Goal: Communication & Community: Share content

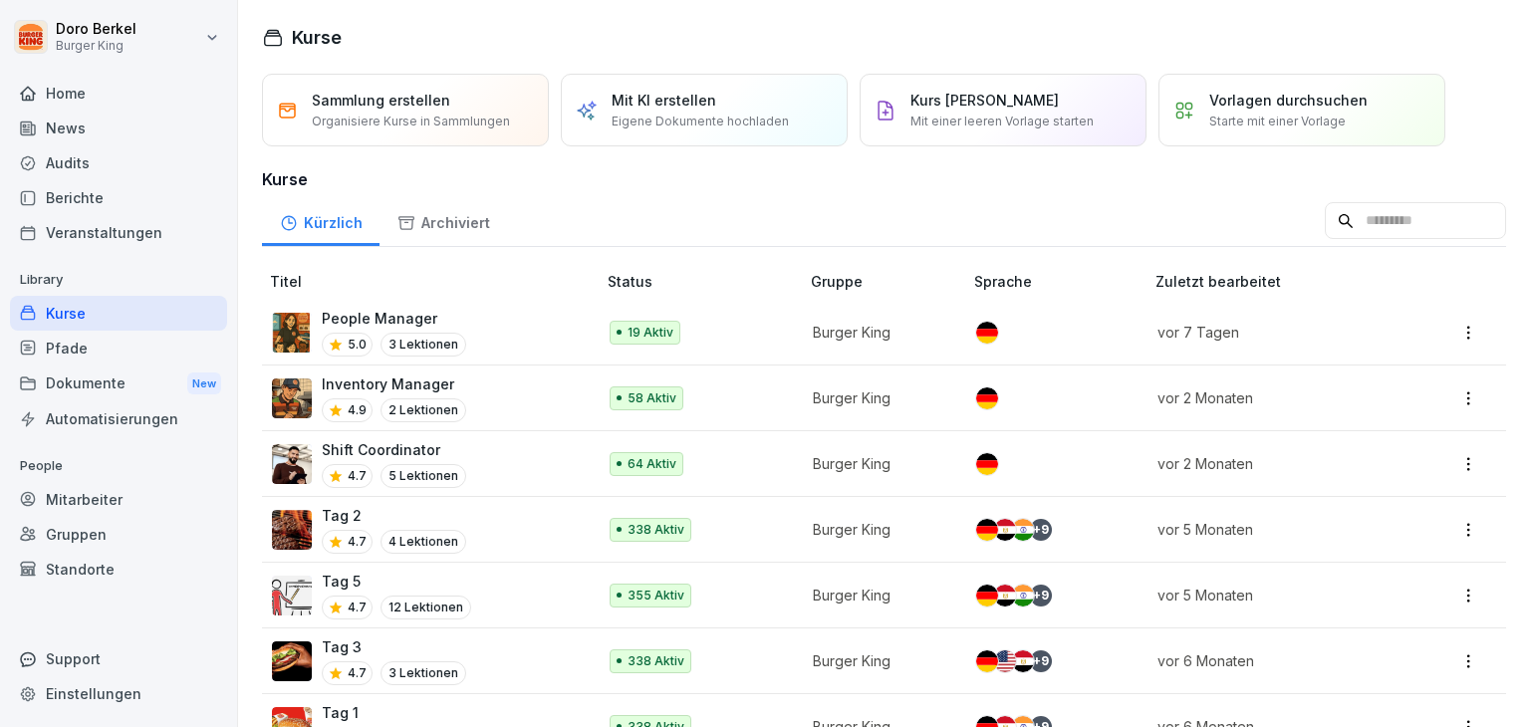
click at [359, 439] on p "Shift Coordinator" at bounding box center [394, 449] width 144 height 21
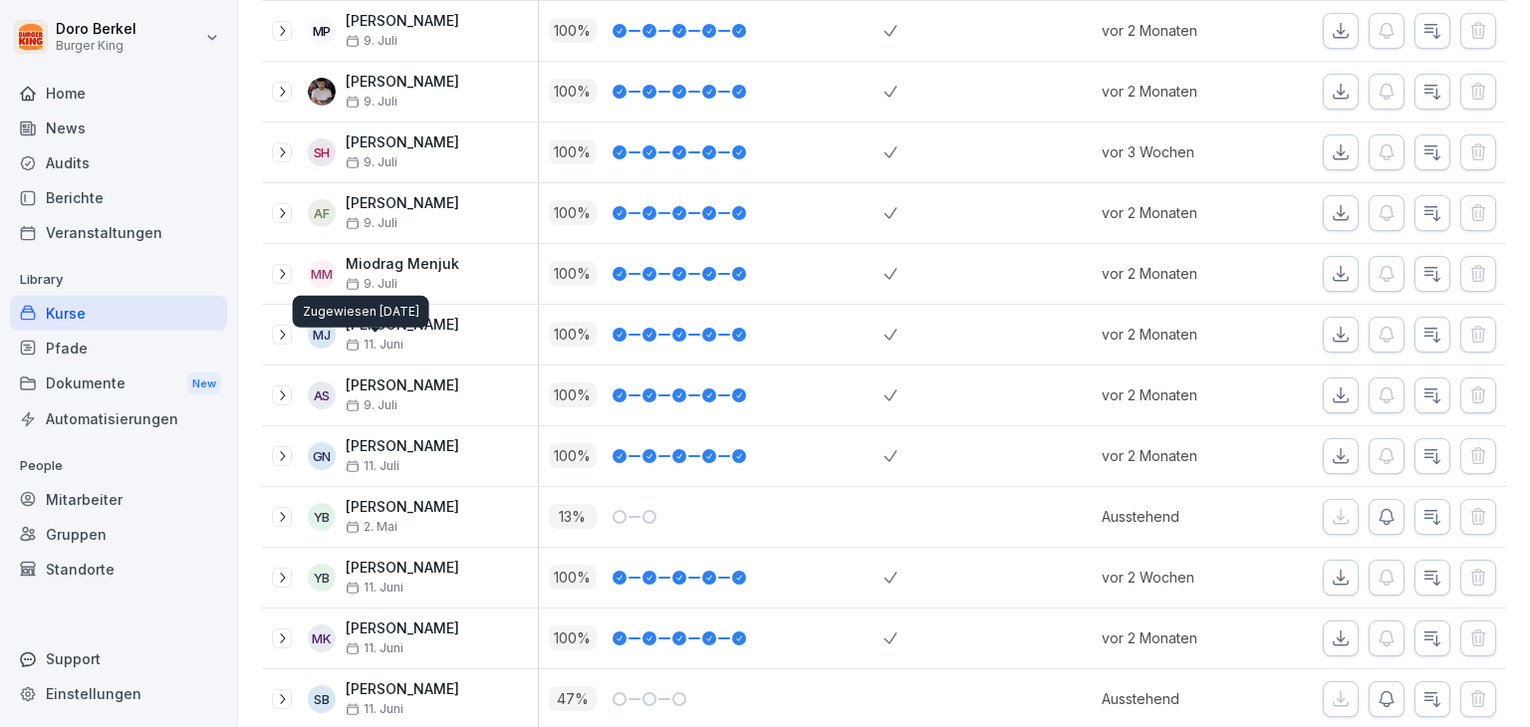
scroll to position [610, 0]
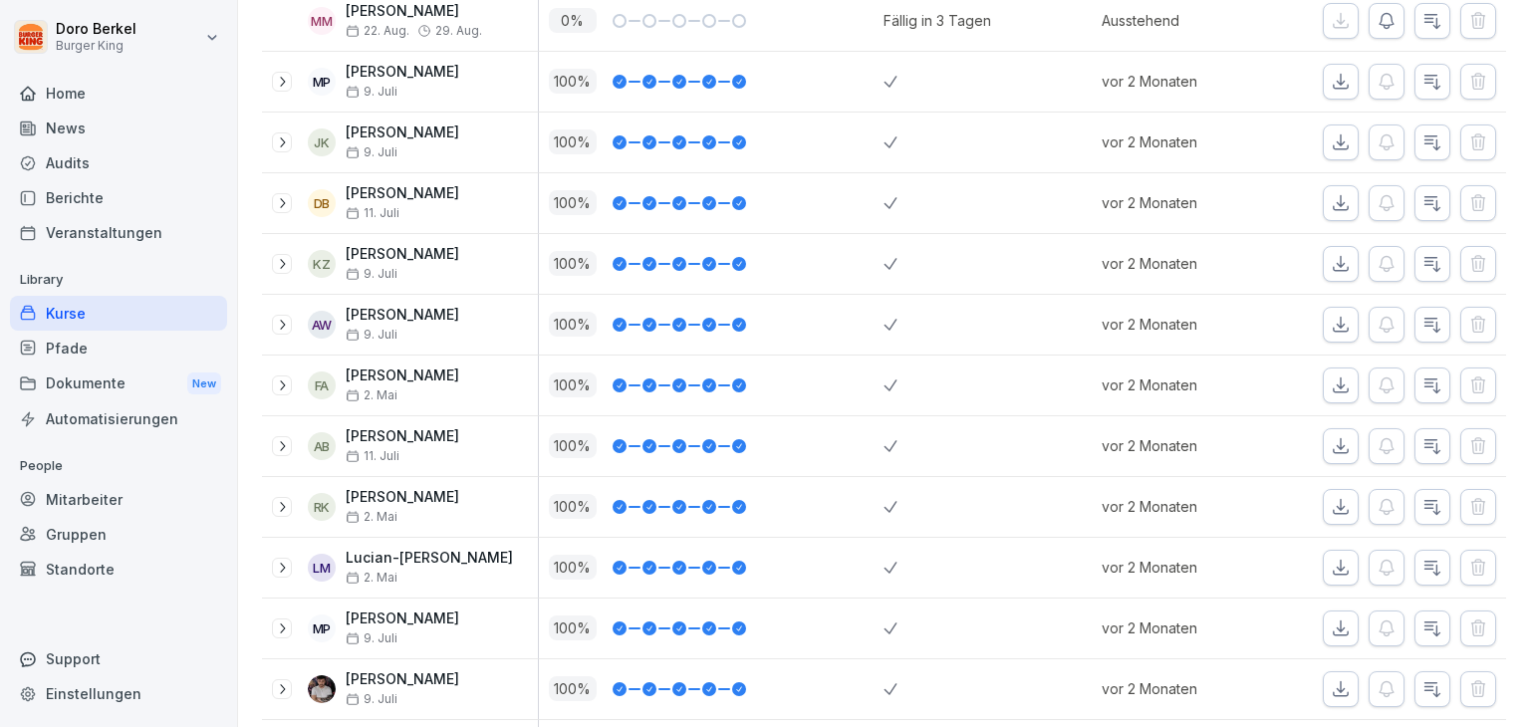
click at [68, 94] on div "Home" at bounding box center [118, 93] width 217 height 35
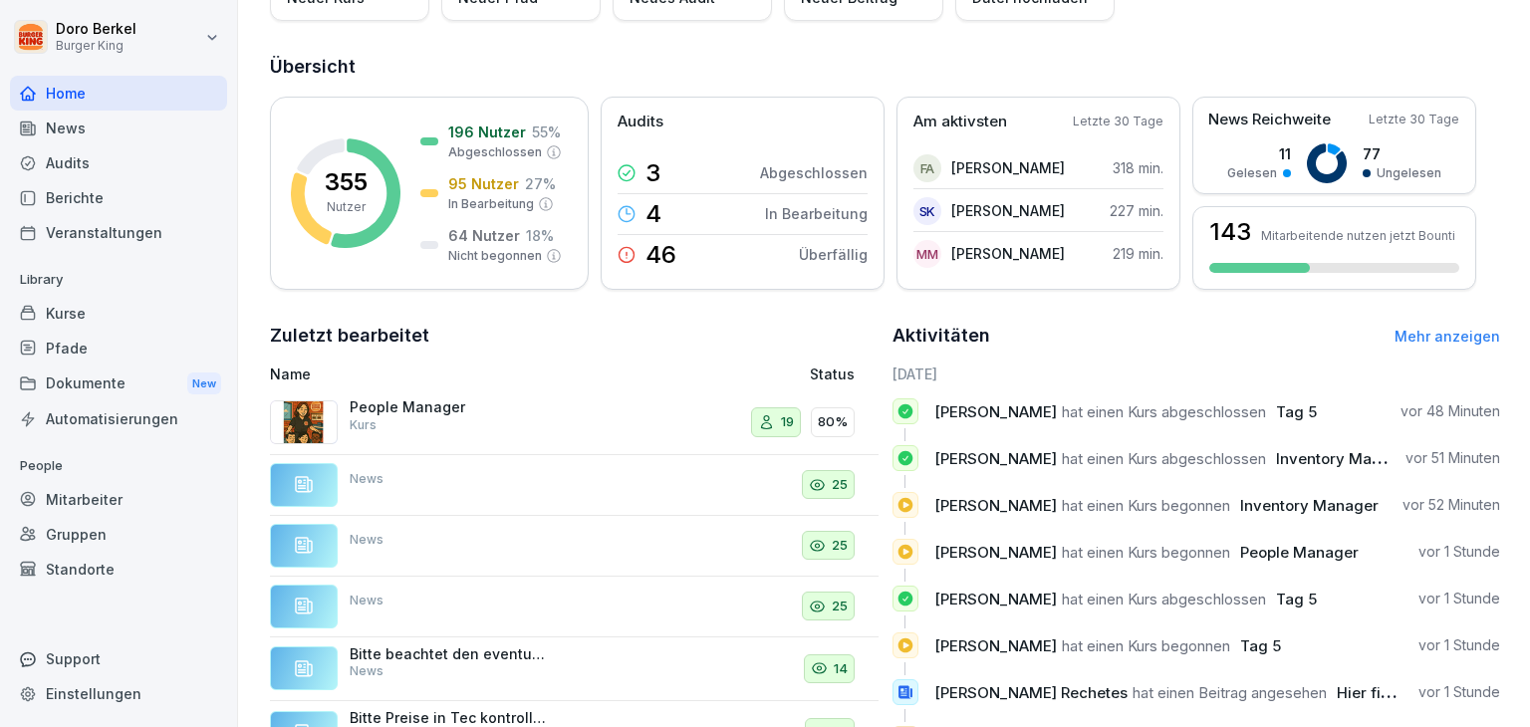
scroll to position [291, 0]
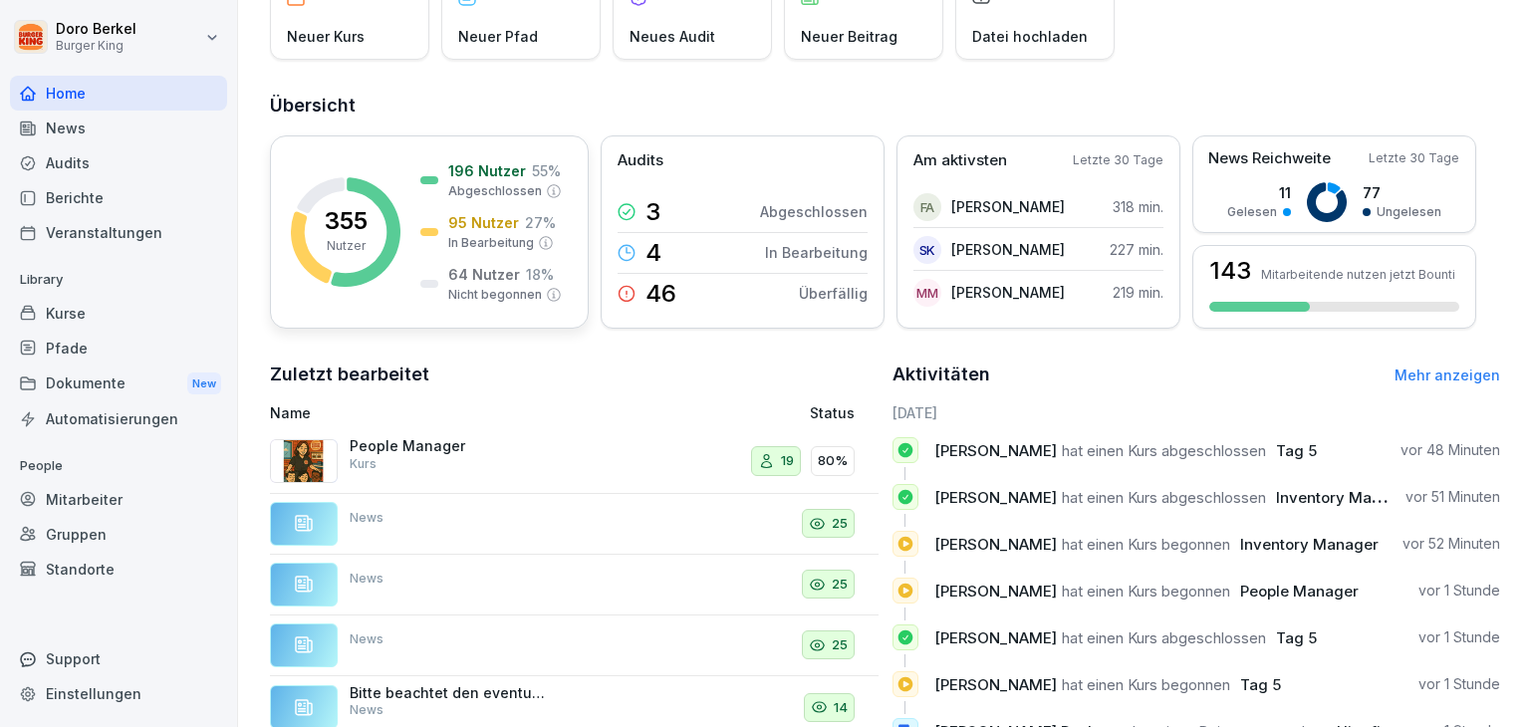
scroll to position [0, 0]
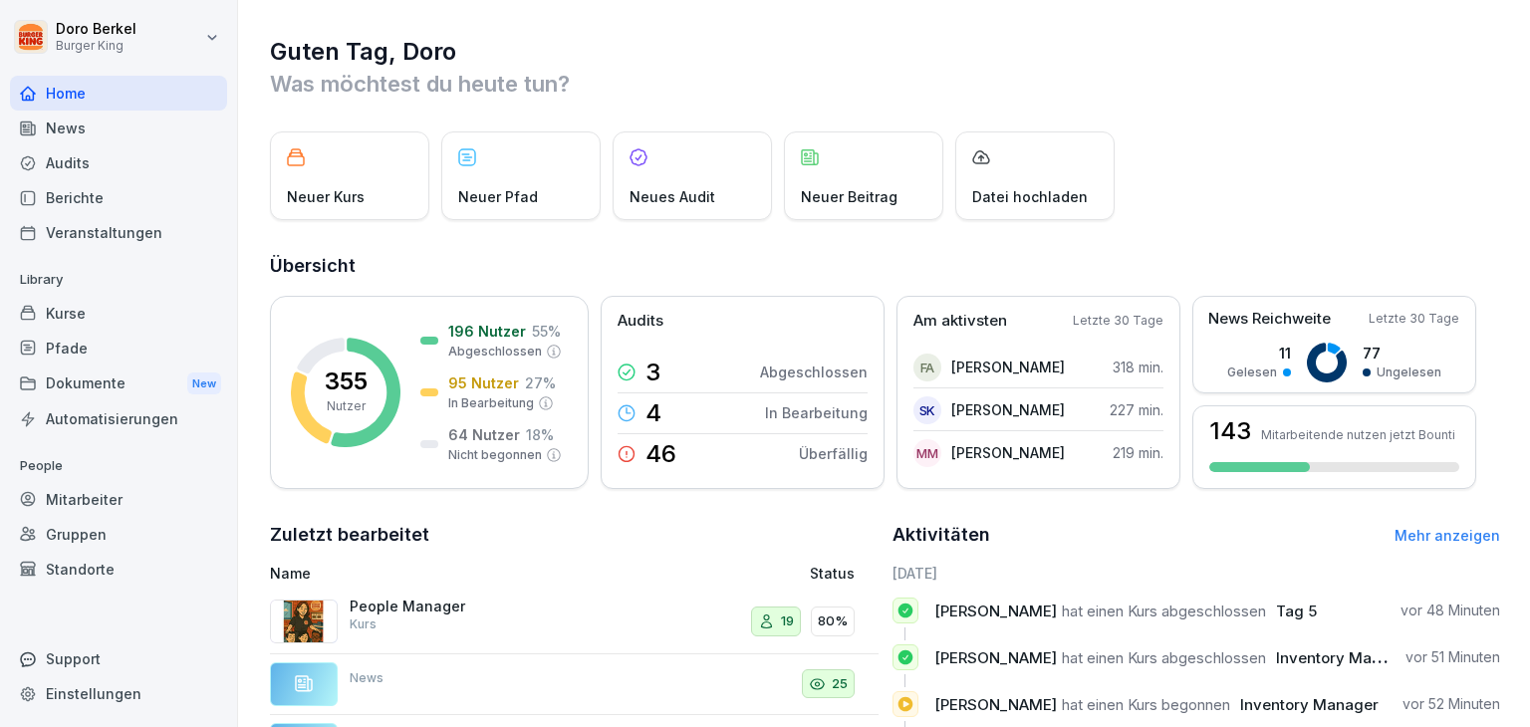
click at [117, 135] on div "News" at bounding box center [118, 128] width 217 height 35
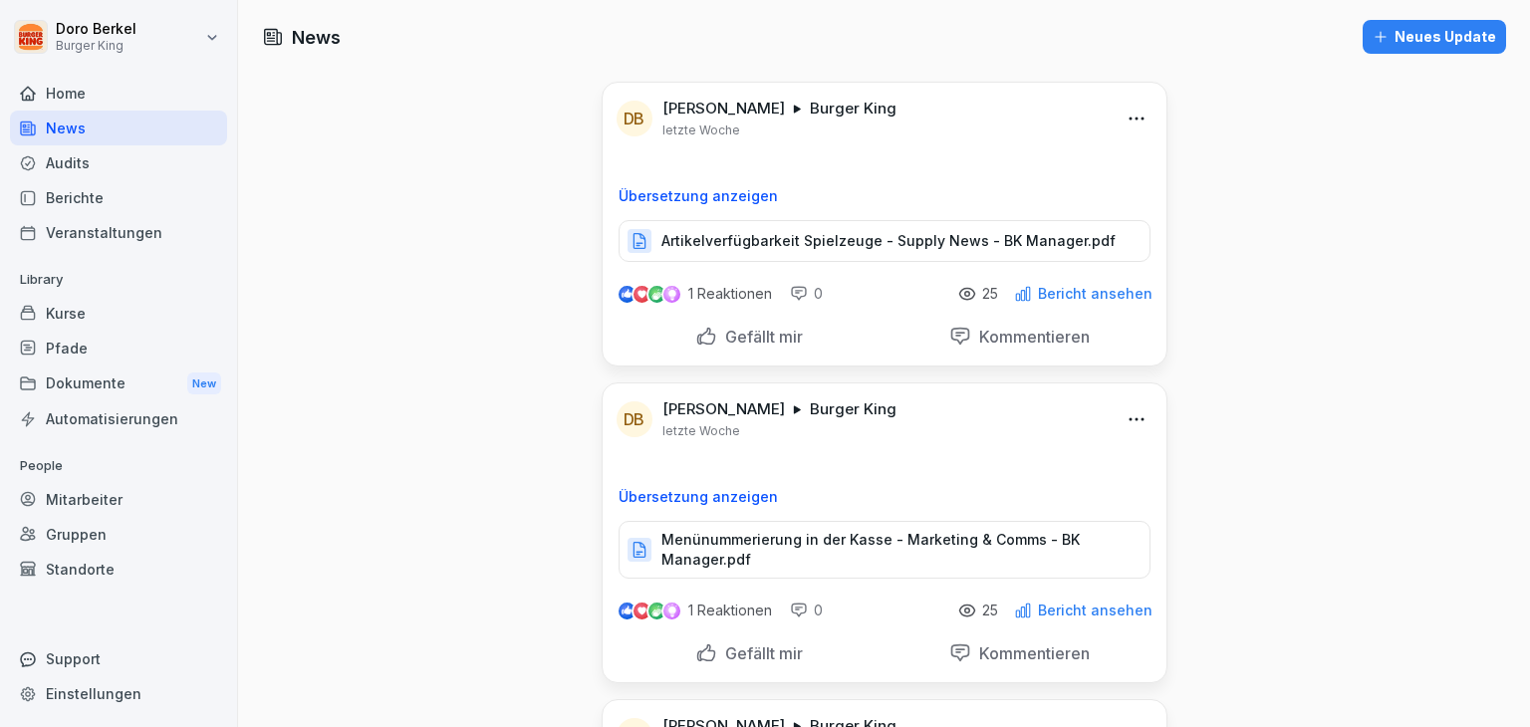
click at [1421, 38] on div "Neues Update" at bounding box center [1434, 37] width 124 height 22
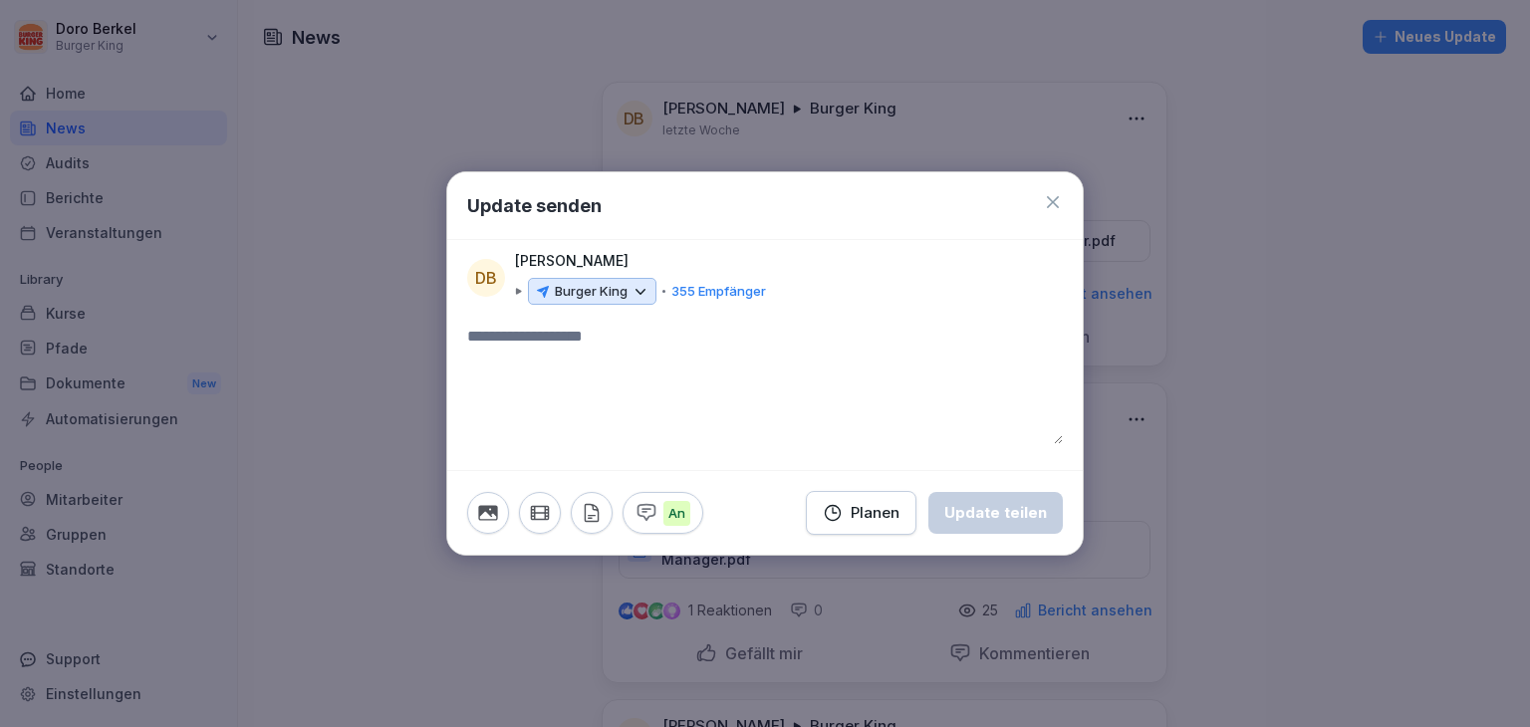
click at [569, 300] on p "Burger King" at bounding box center [591, 292] width 73 height 20
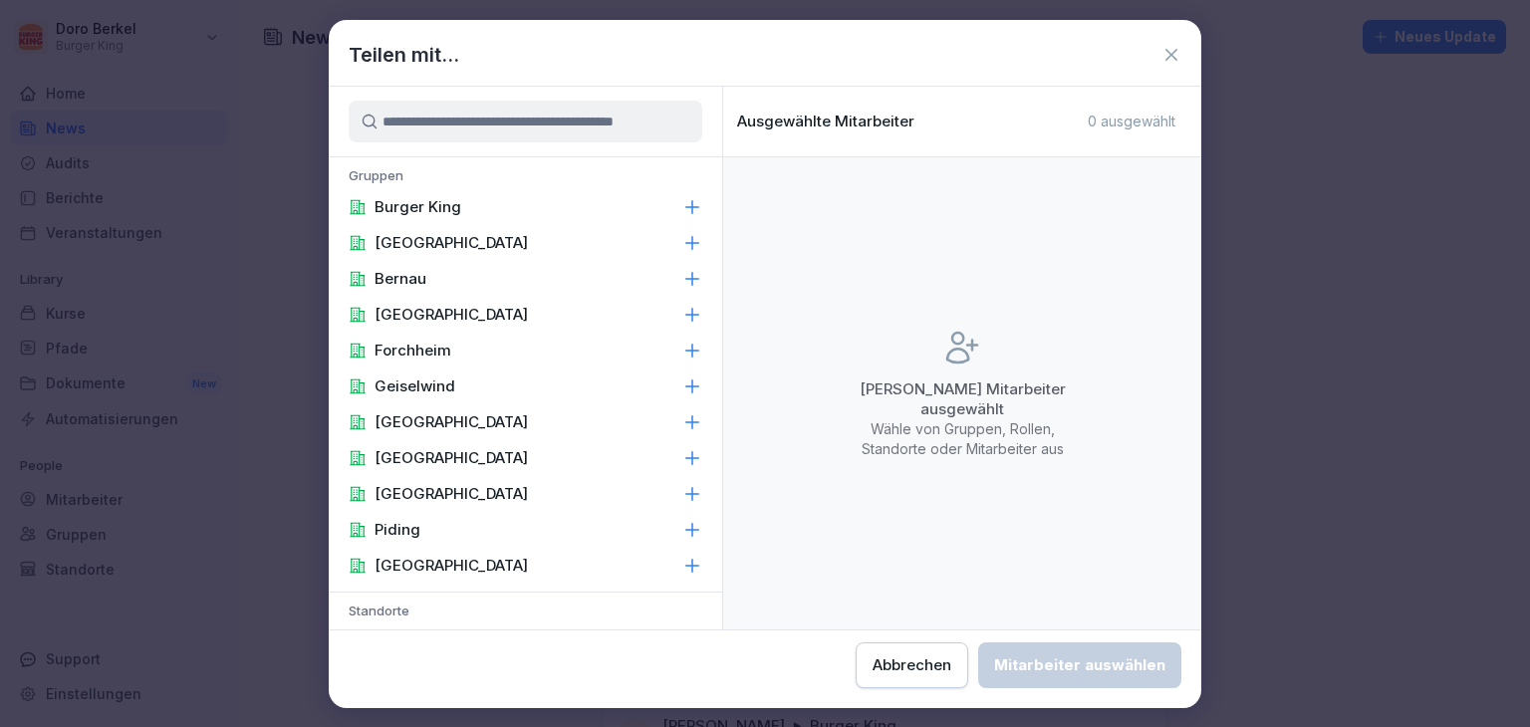
click at [458, 198] on p "Burger King" at bounding box center [417, 207] width 87 height 20
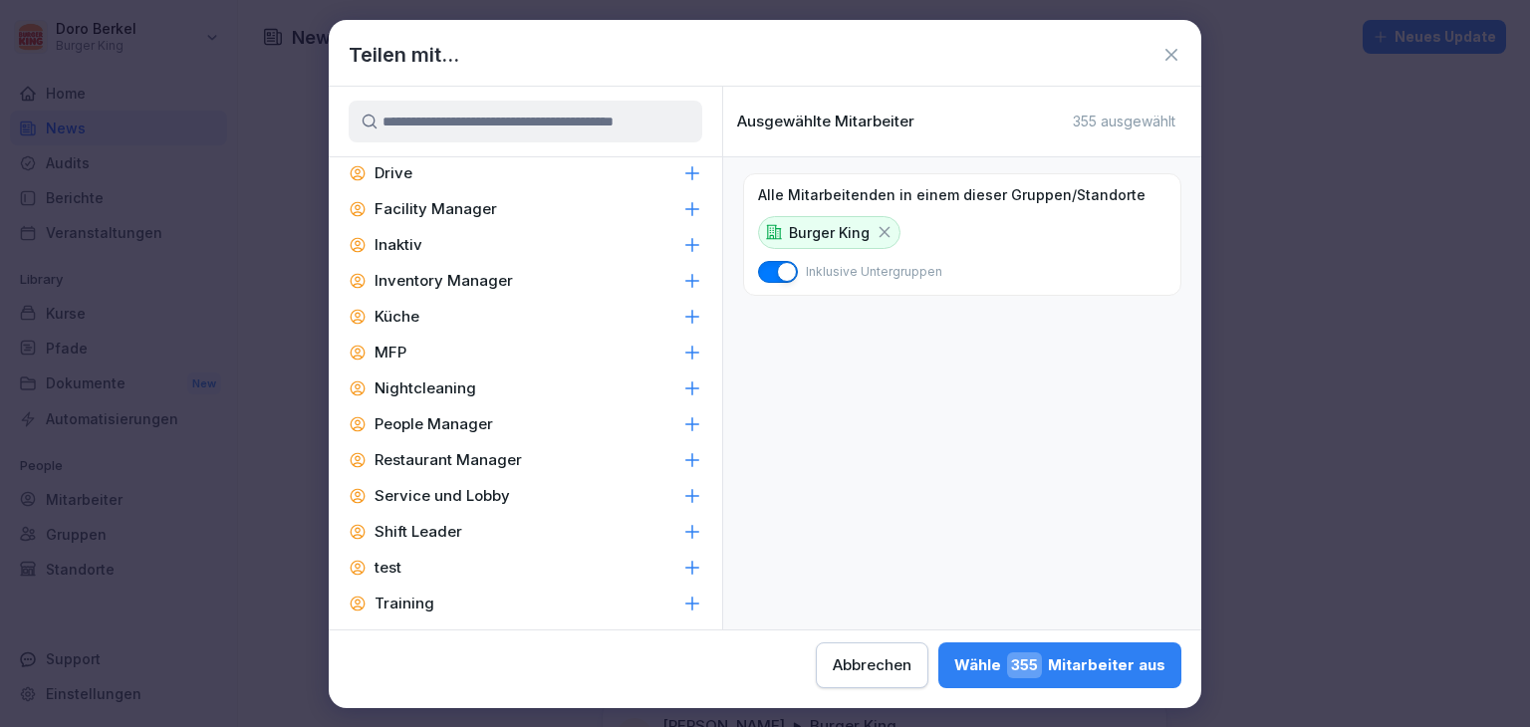
scroll to position [951, 0]
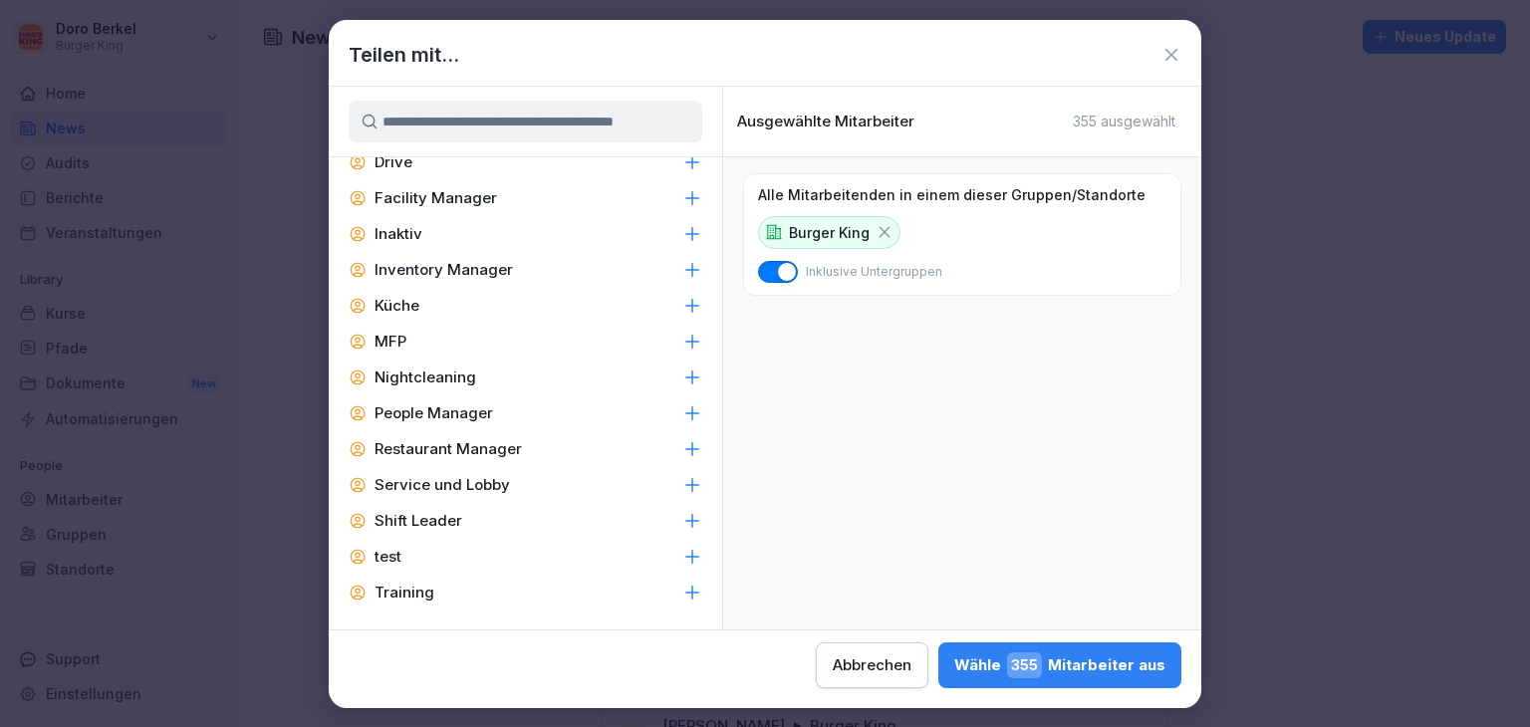
click at [452, 200] on p "Facility Manager" at bounding box center [435, 198] width 123 height 20
click at [458, 266] on p "Inventory Manager" at bounding box center [443, 270] width 138 height 20
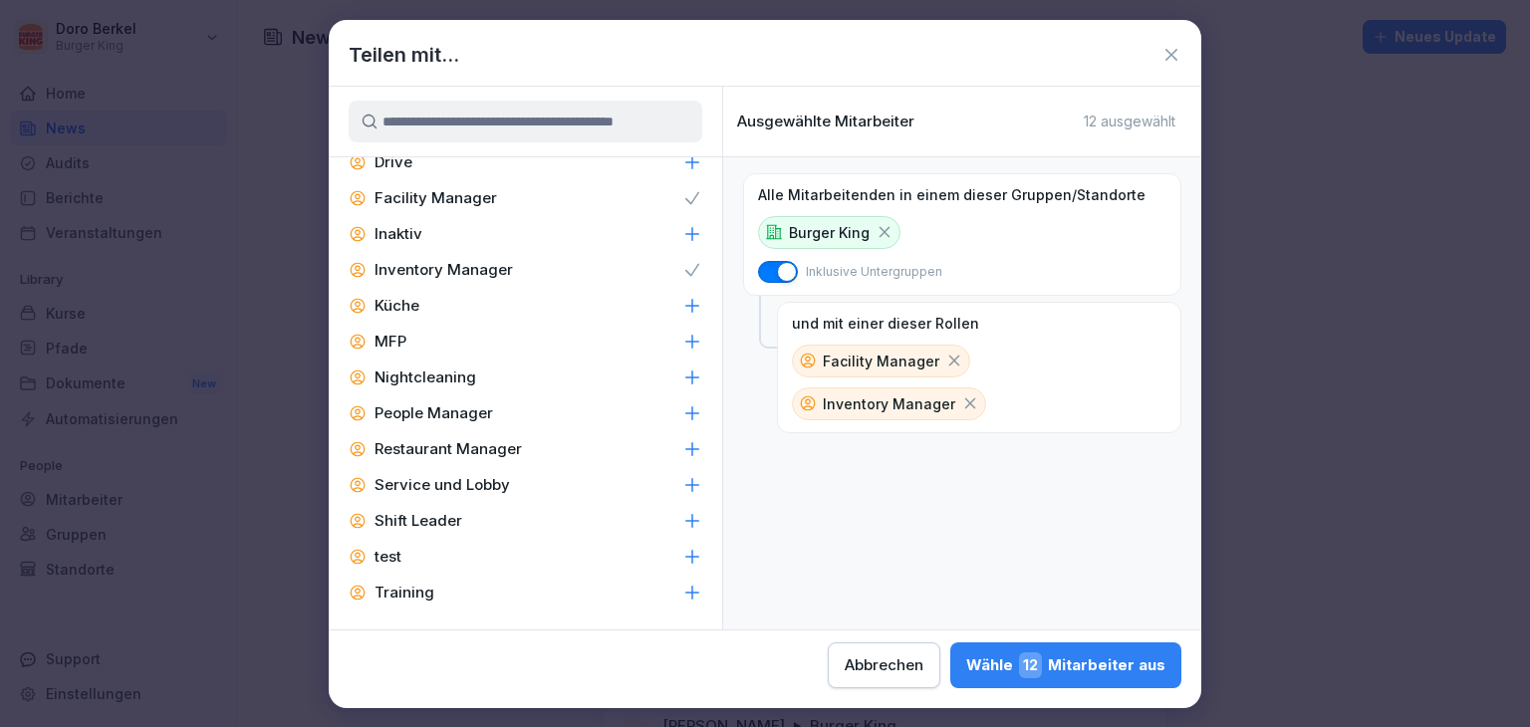
click at [458, 423] on div "People Manager" at bounding box center [525, 413] width 393 height 36
click at [458, 449] on p "Restaurant Manager" at bounding box center [447, 449] width 147 height 20
click at [453, 520] on p "Shift Leader" at bounding box center [418, 521] width 88 height 20
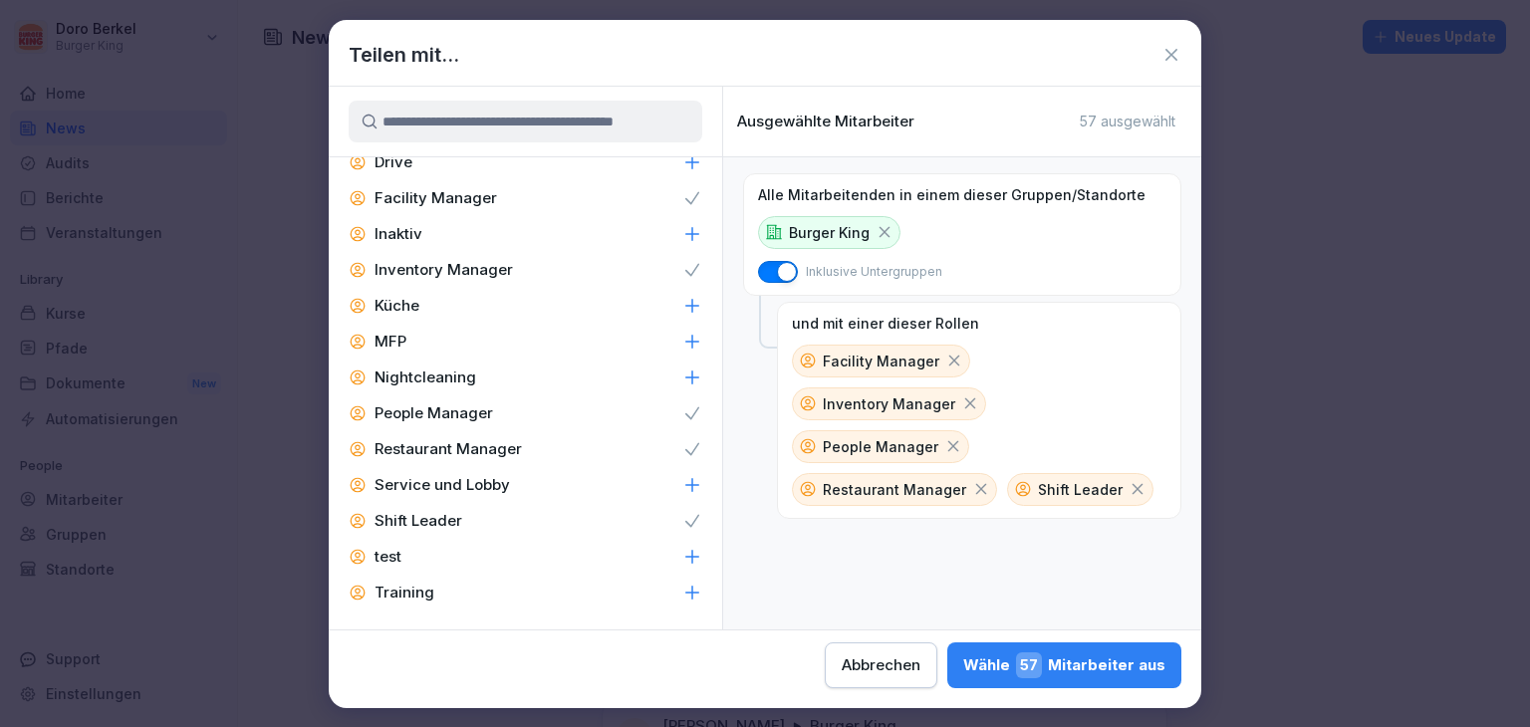
click at [1103, 667] on div "Wähle 57 Mitarbeiter aus" at bounding box center [1064, 665] width 202 height 26
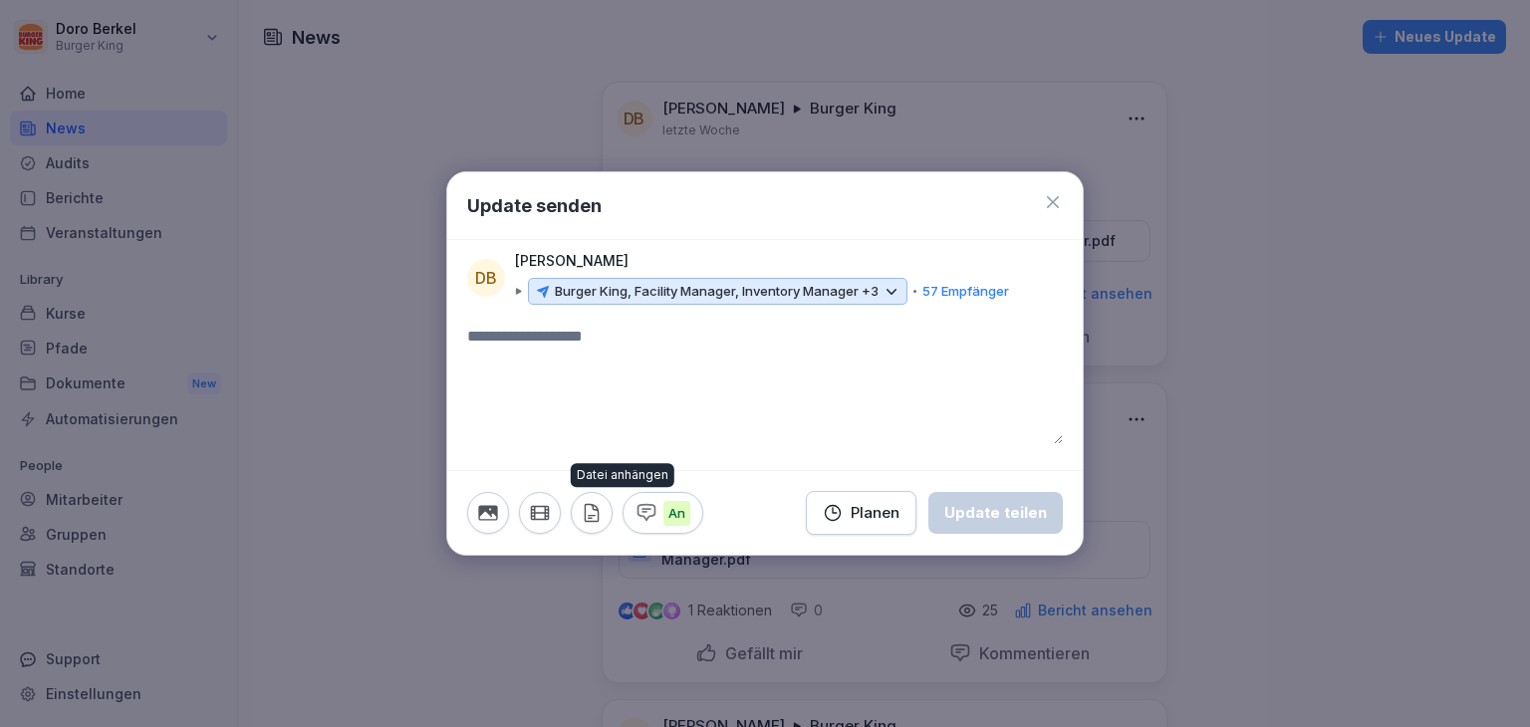
click at [582, 509] on icon "button" at bounding box center [592, 513] width 22 height 22
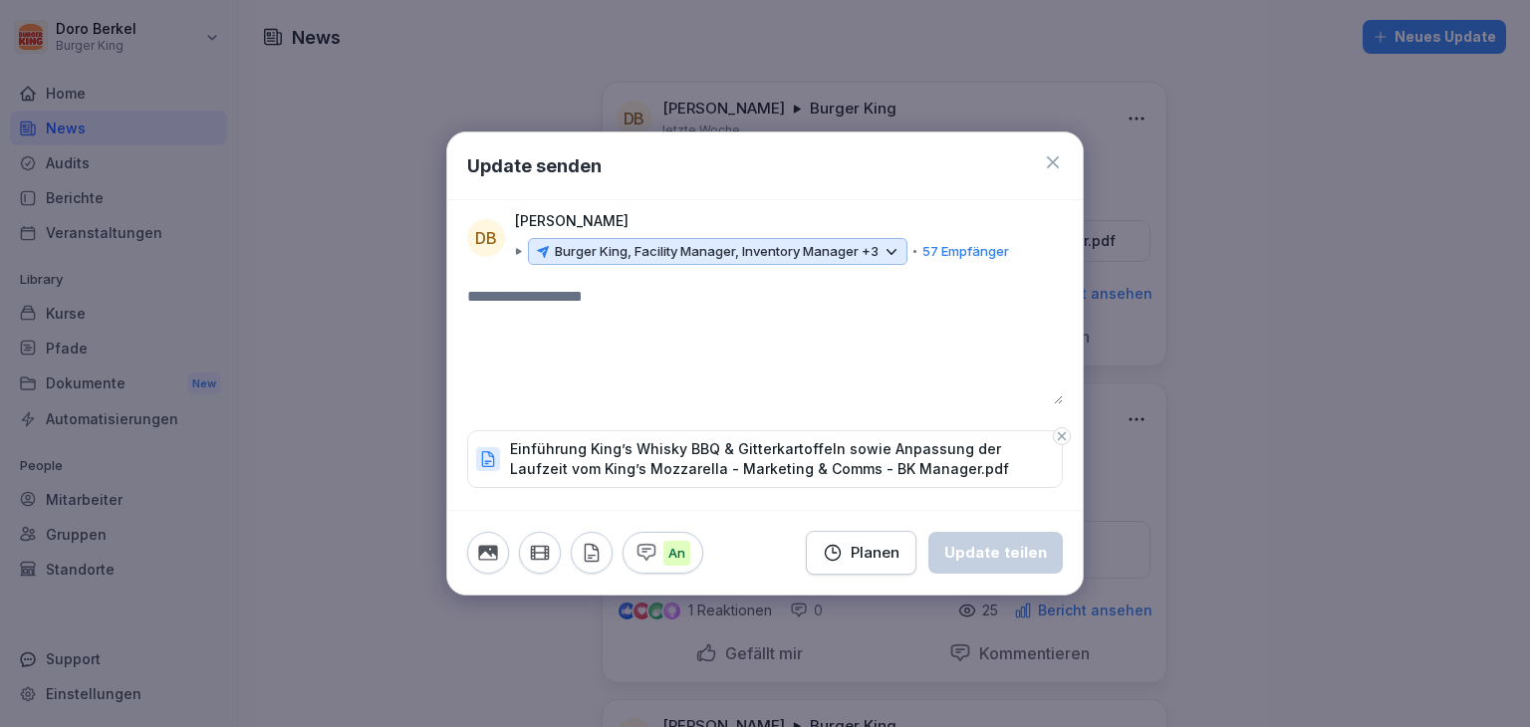
click at [554, 316] on textarea at bounding box center [765, 345] width 596 height 120
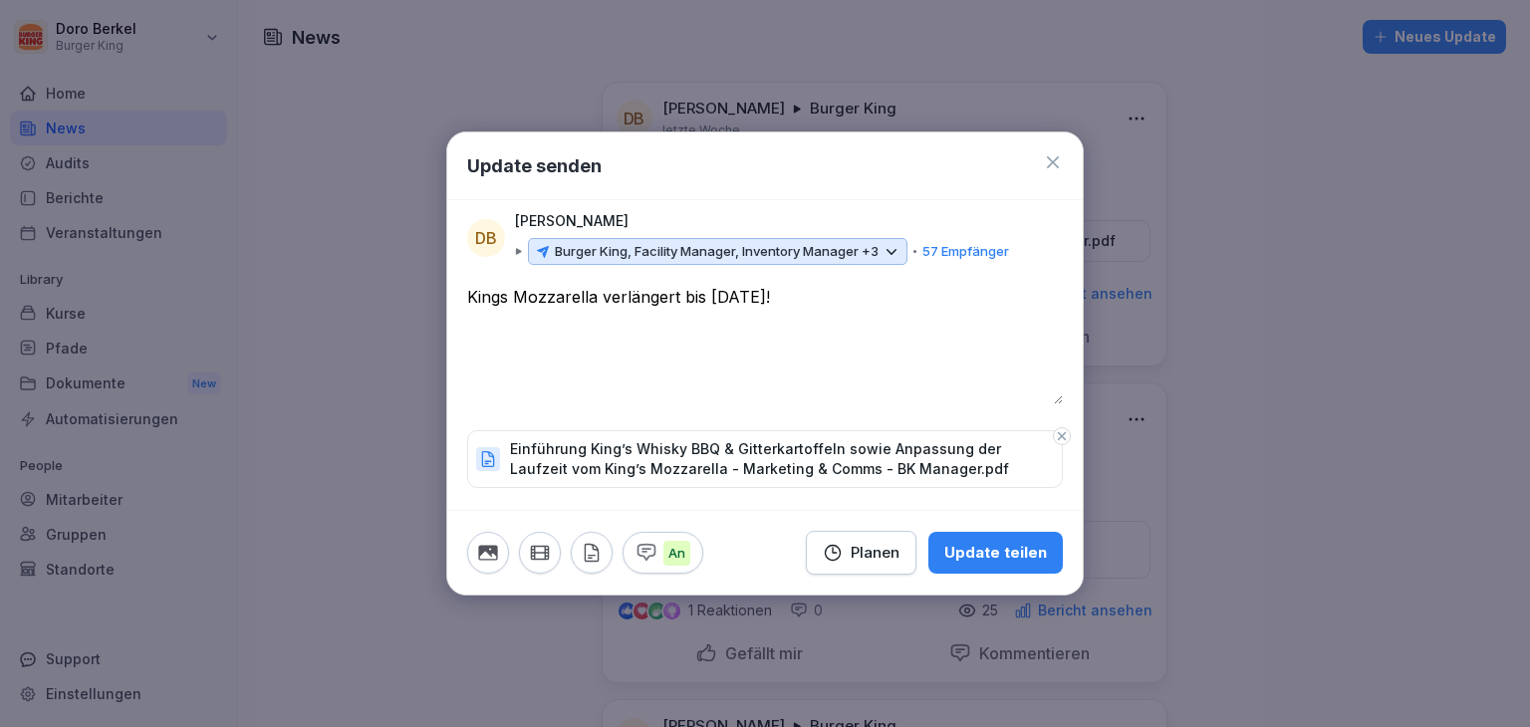
type textarea "**********"
click at [981, 559] on div "Update teilen" at bounding box center [995, 553] width 103 height 22
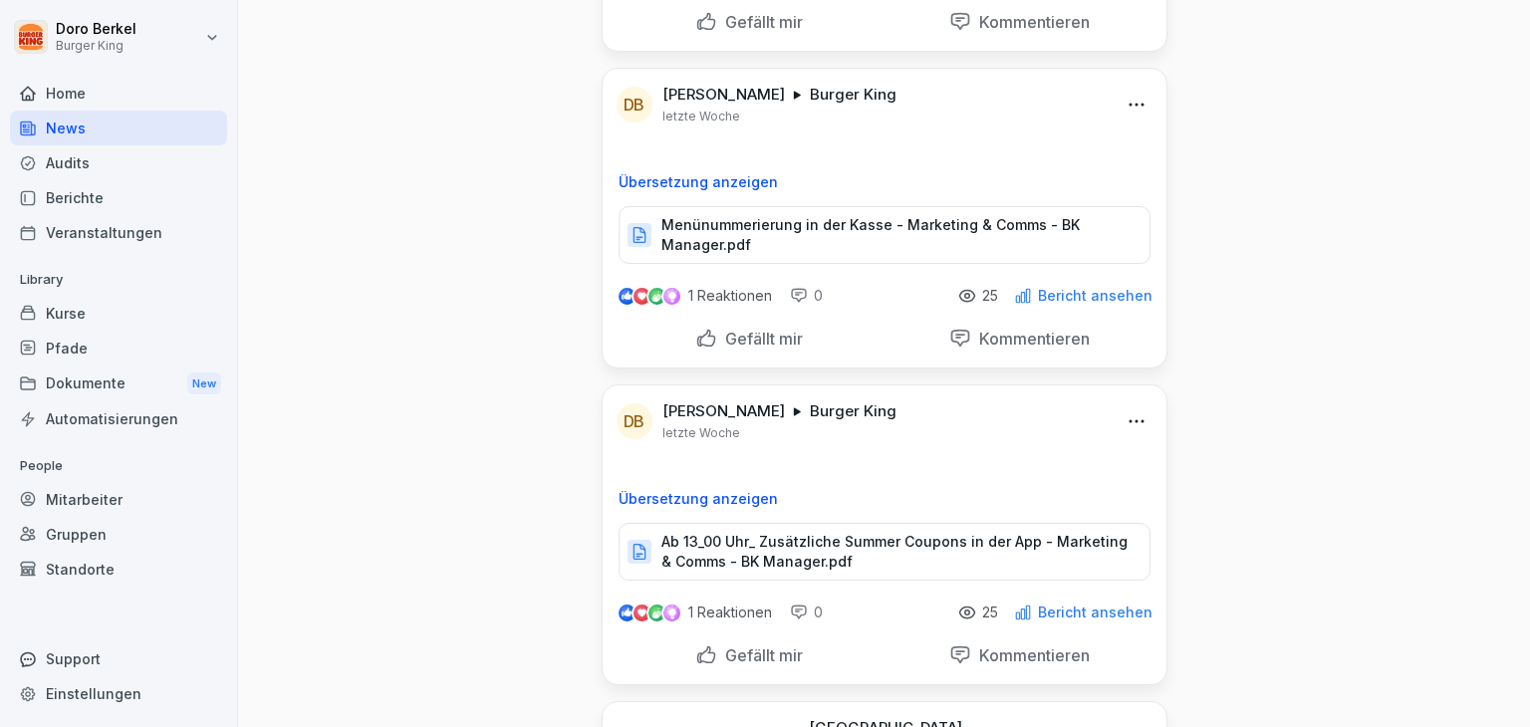
scroll to position [498, 0]
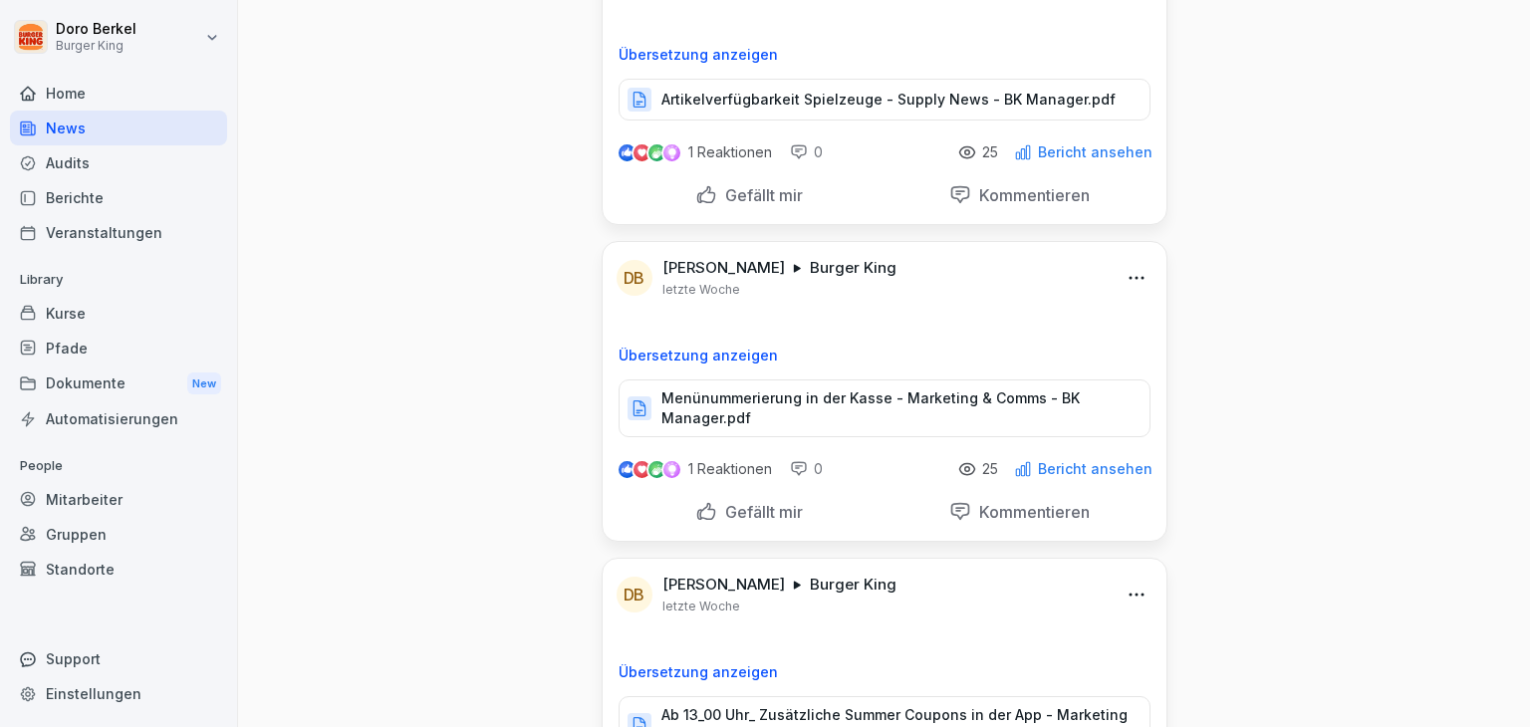
click at [1128, 270] on html "Doro Berkel Burger King Home News Audits Berichte Veranstaltungen Library Kurse…" at bounding box center [765, 363] width 1530 height 727
click at [1006, 313] on div "Bearbeiten" at bounding box center [1020, 318] width 246 height 40
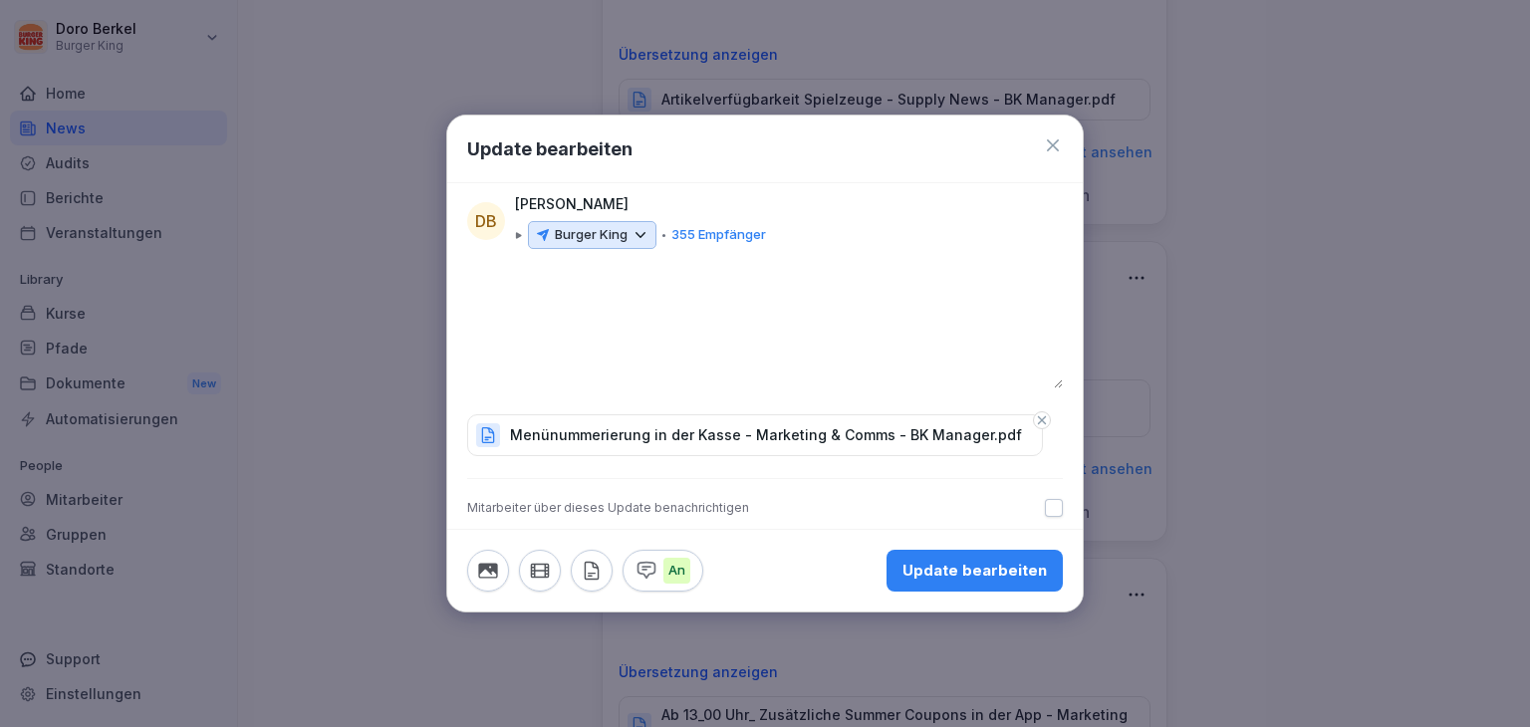
click at [609, 231] on p "Burger King" at bounding box center [591, 235] width 73 height 20
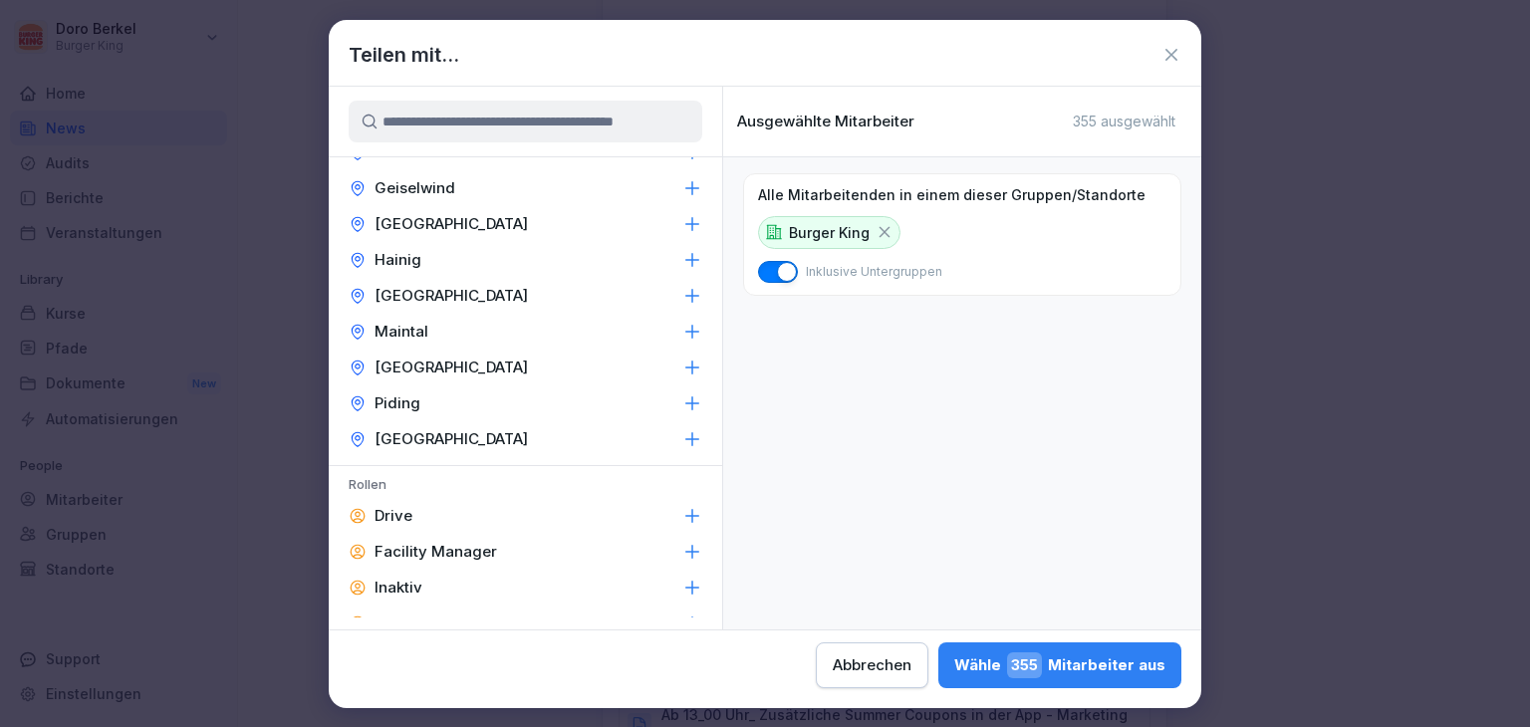
scroll to position [896, 0]
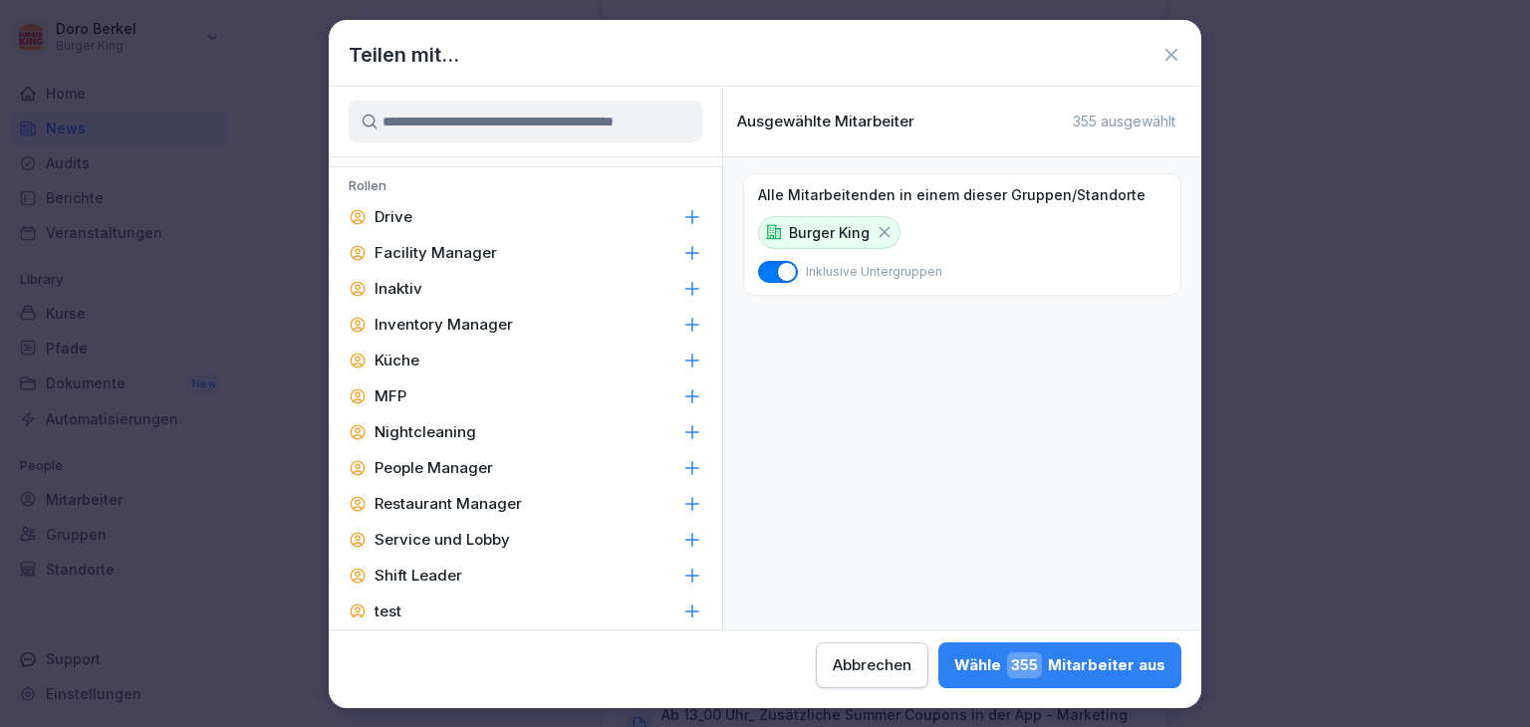
click at [473, 239] on div "Facility Manager" at bounding box center [525, 253] width 393 height 36
click at [475, 315] on p "Inventory Manager" at bounding box center [443, 325] width 138 height 20
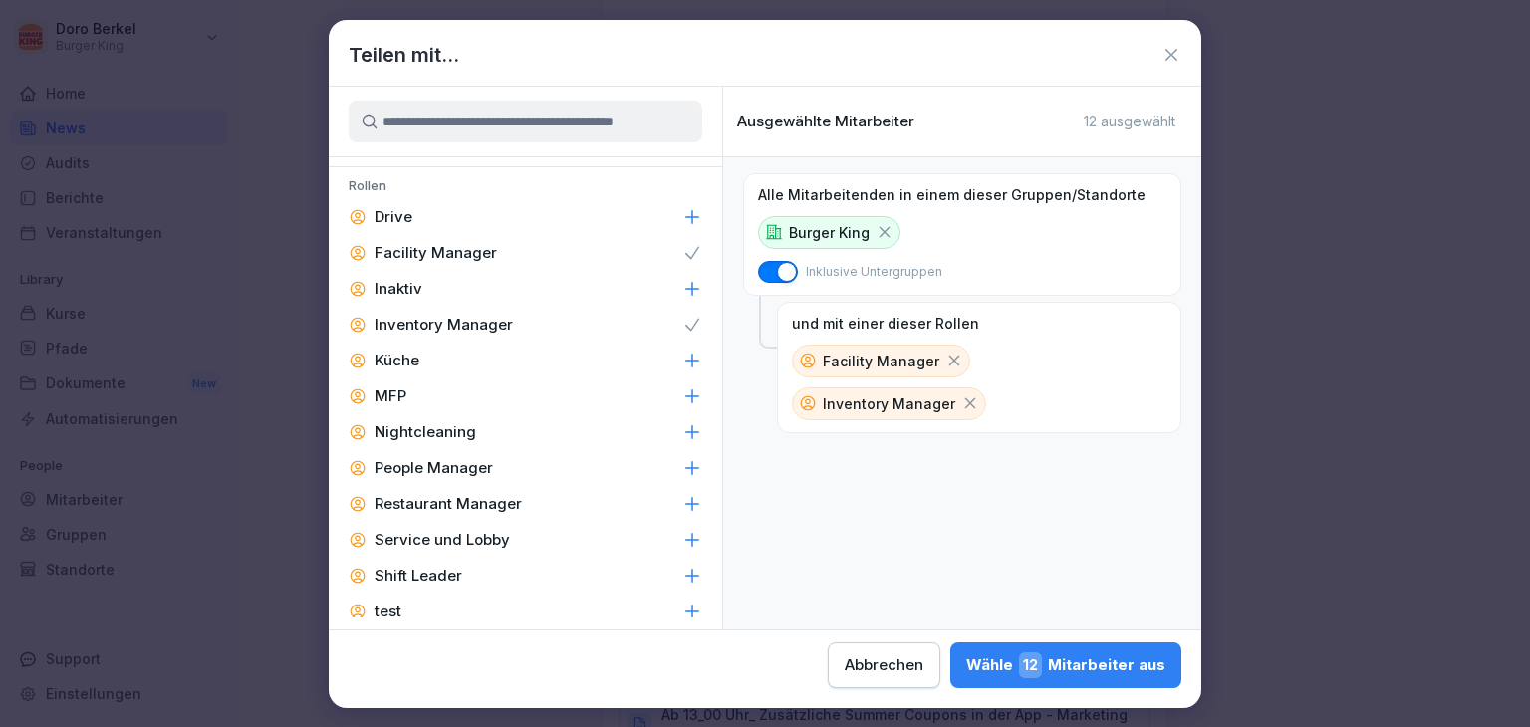
click at [487, 453] on div "People Manager" at bounding box center [525, 468] width 393 height 36
click at [485, 487] on div "Restaurant Manager" at bounding box center [525, 504] width 393 height 36
click at [461, 567] on div "Shift Leader" at bounding box center [525, 576] width 393 height 36
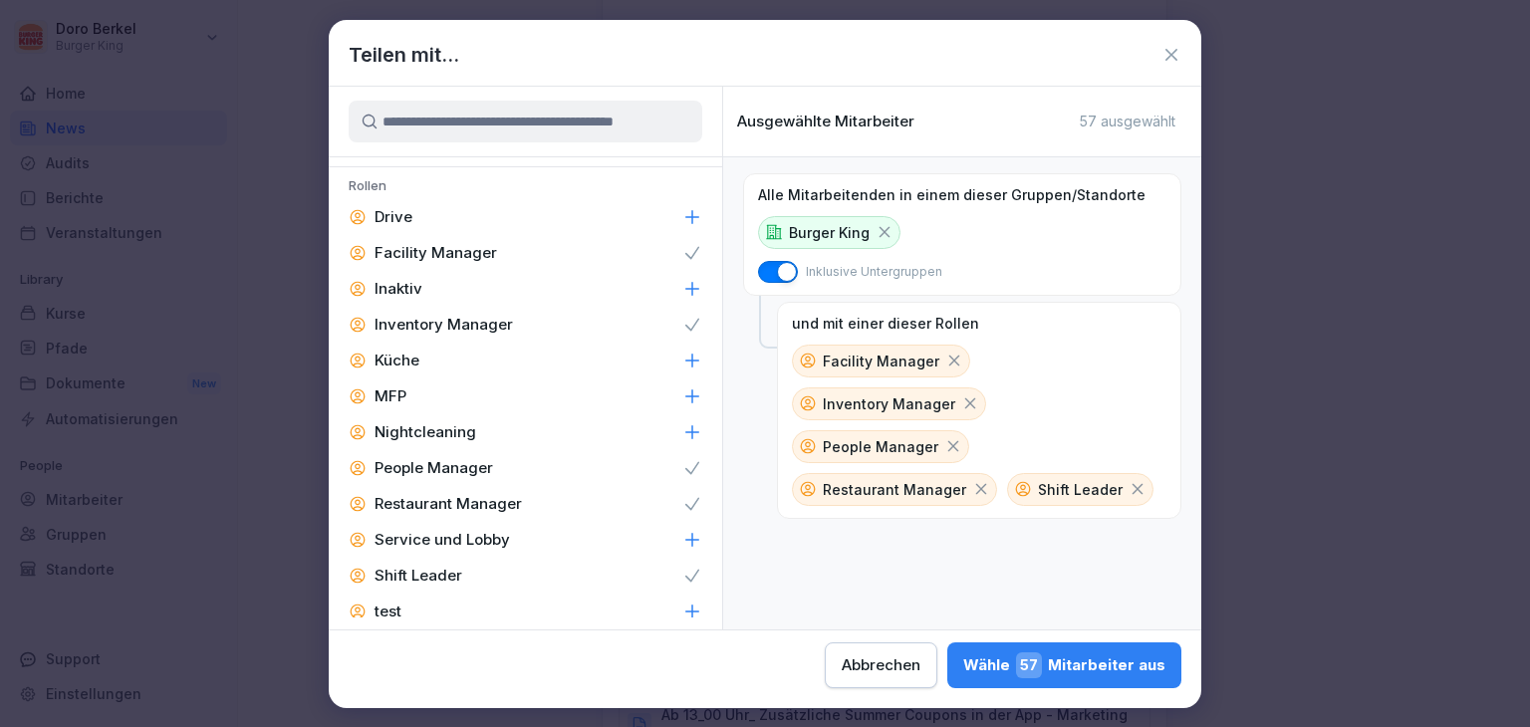
click at [1059, 666] on div "Wähle 57 Mitarbeiter aus" at bounding box center [1064, 665] width 202 height 26
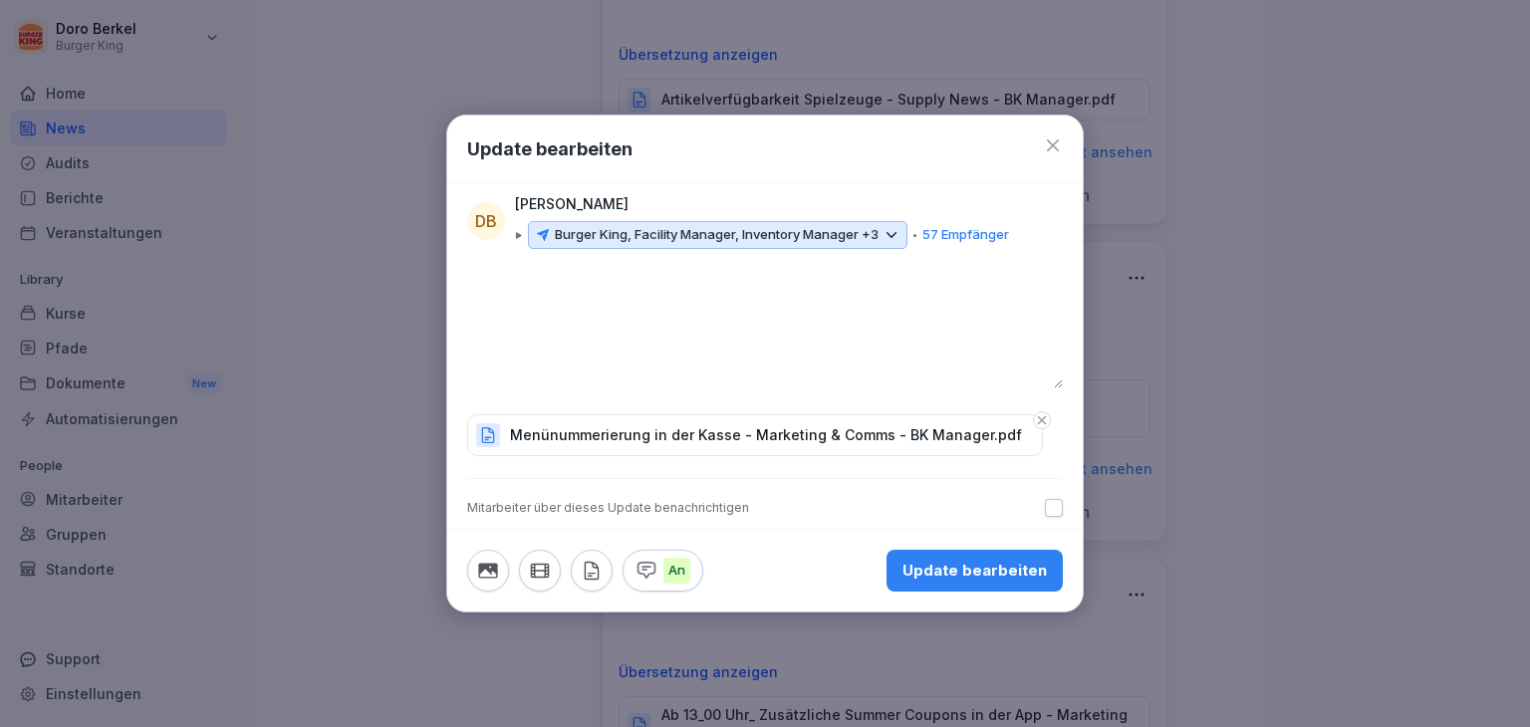
click at [995, 571] on div "Update bearbeiten" at bounding box center [974, 571] width 144 height 22
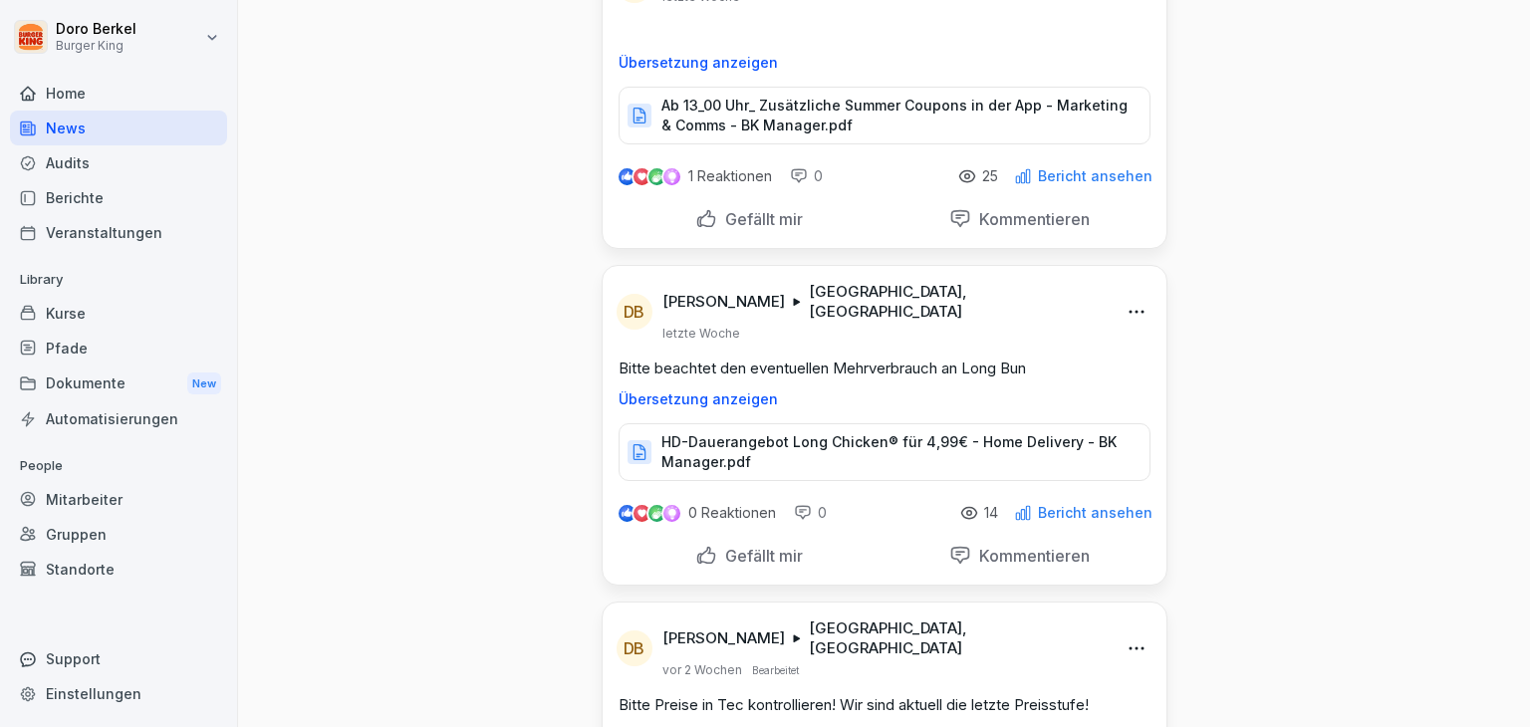
scroll to position [1096, 0]
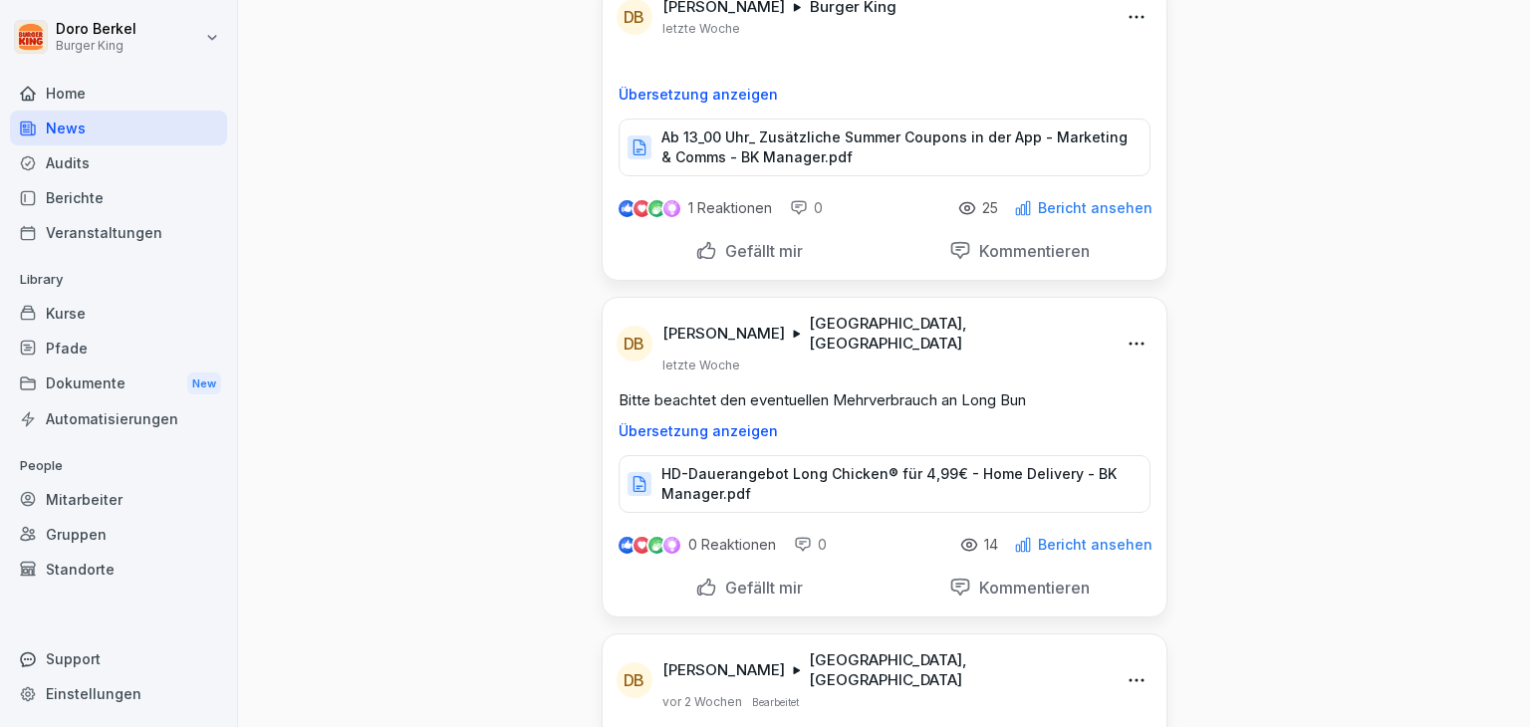
click at [968, 204] on icon at bounding box center [967, 208] width 18 height 18
click at [1072, 204] on p "Bericht ansehen" at bounding box center [1095, 208] width 115 height 16
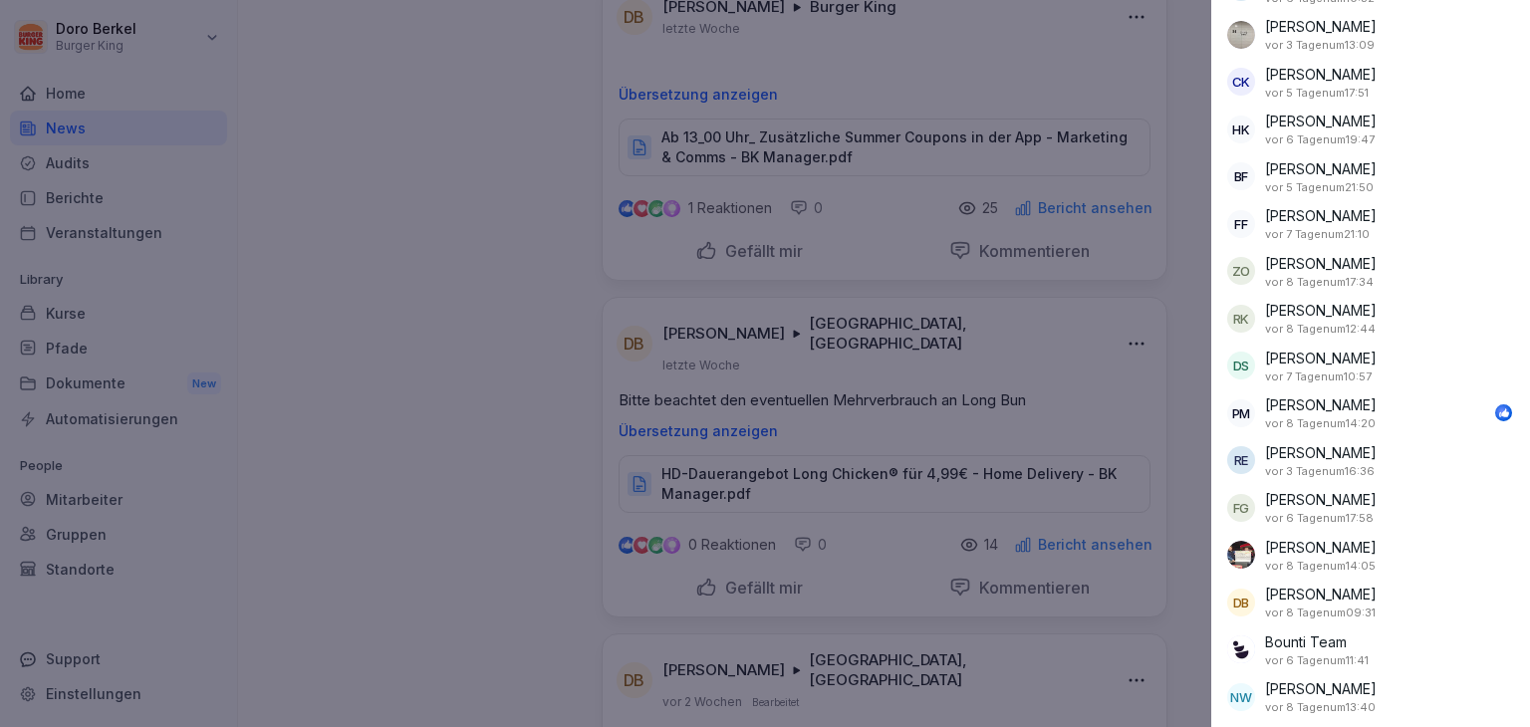
scroll to position [108, 0]
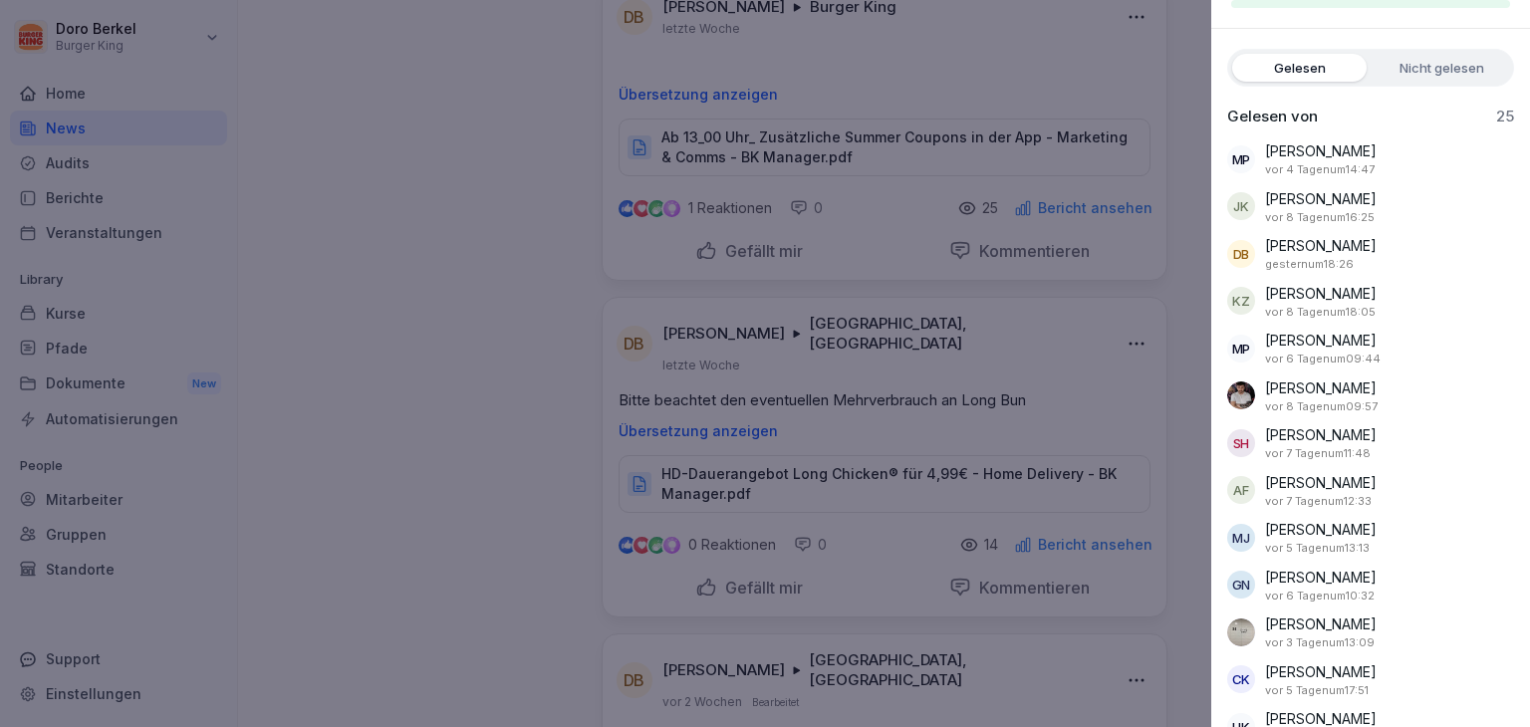
click at [1404, 69] on label "Nicht gelesen" at bounding box center [1441, 68] width 134 height 28
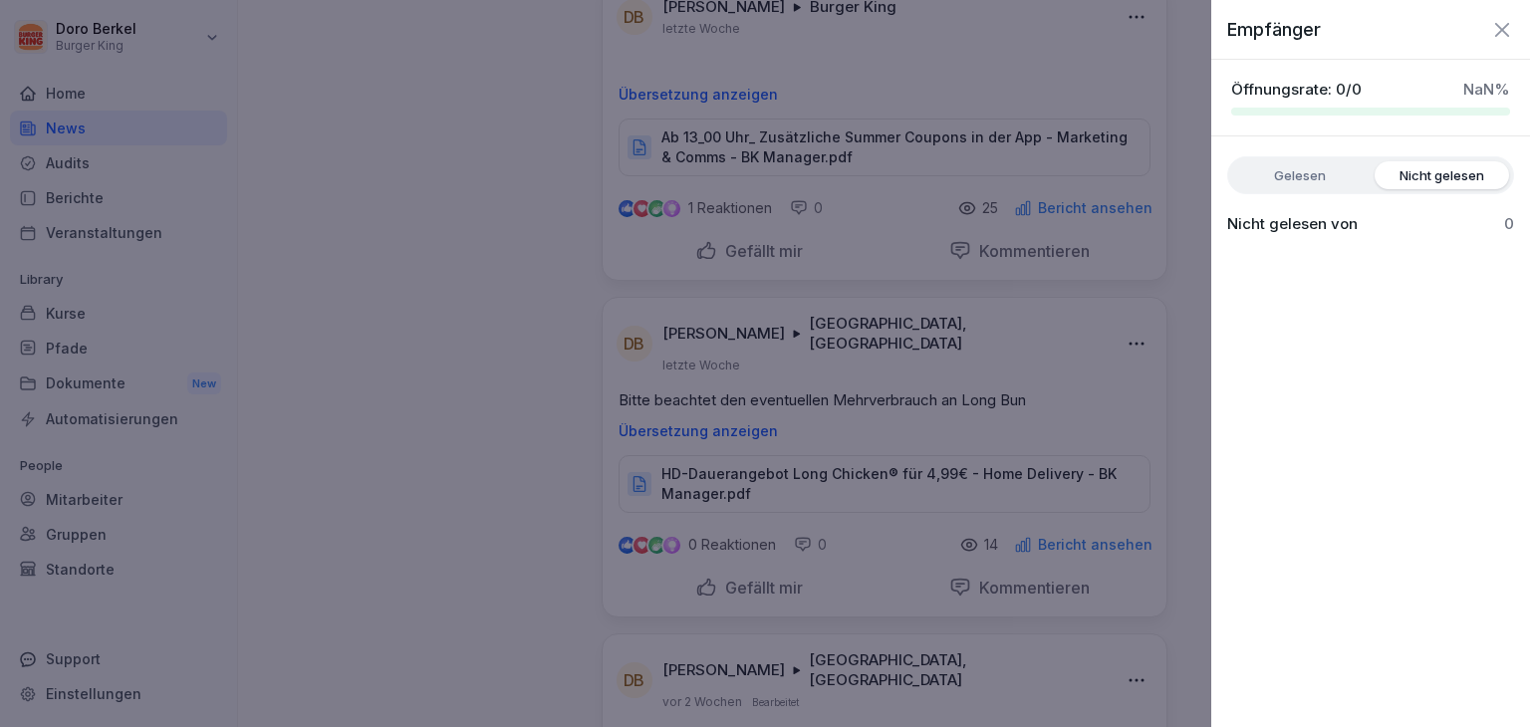
click at [1199, 149] on div at bounding box center [765, 363] width 1530 height 727
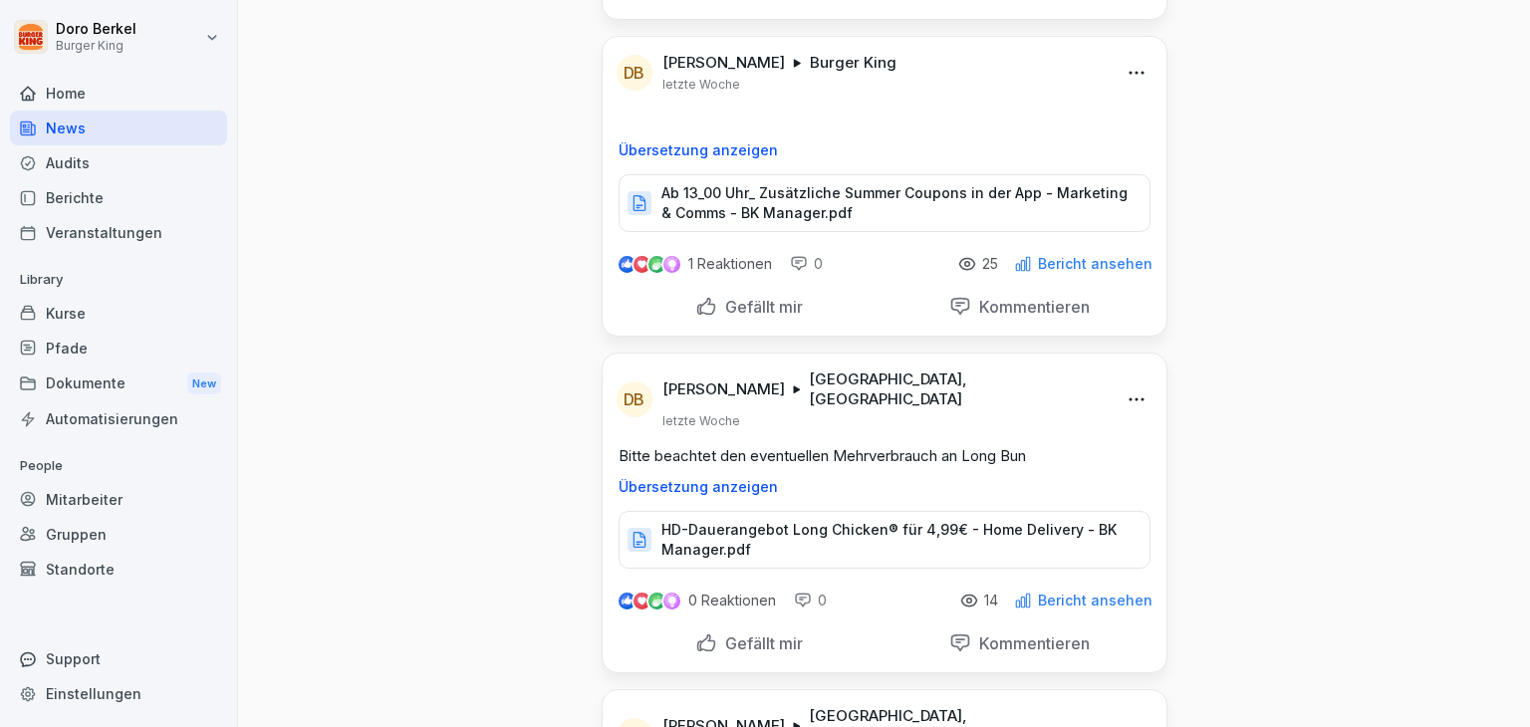
scroll to position [996, 0]
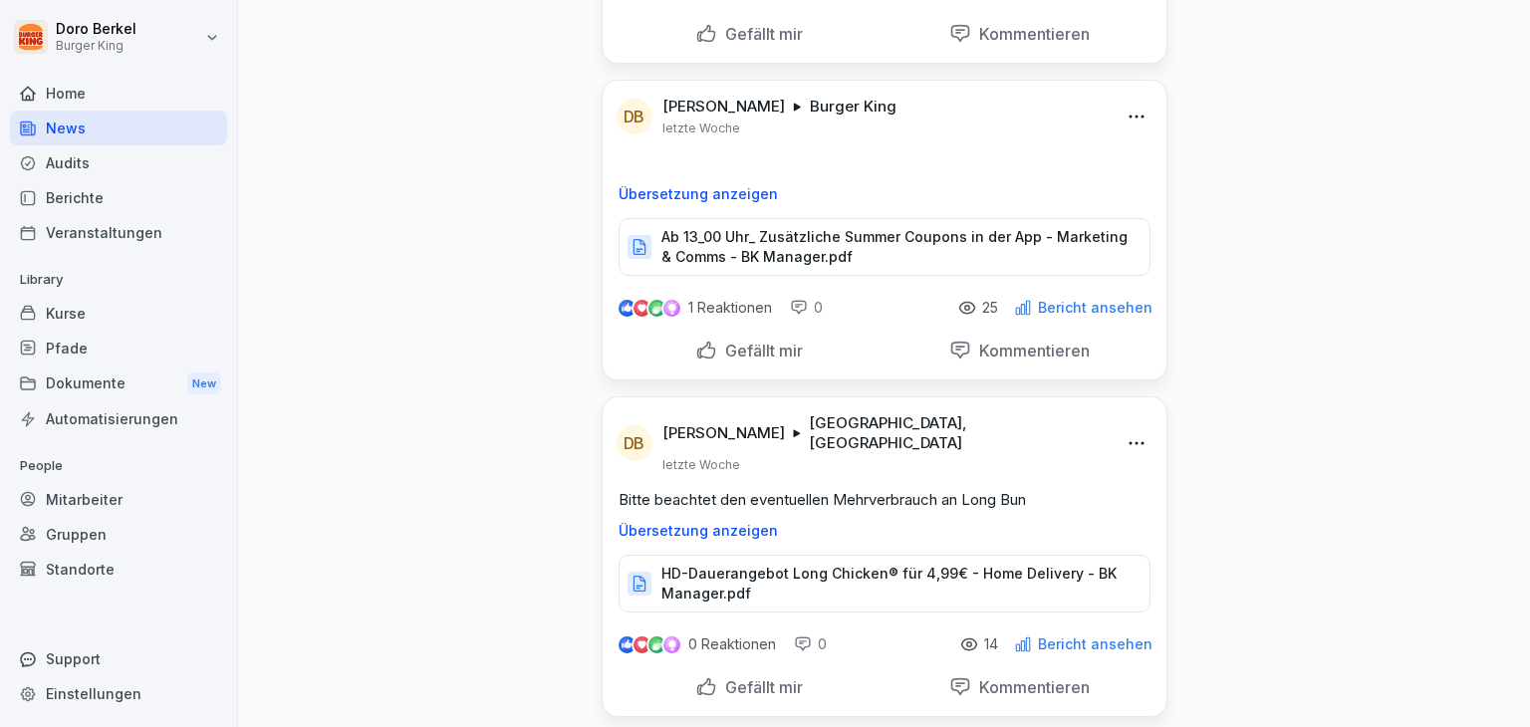
click at [1125, 105] on html "Doro Berkel Burger King Home News Audits Berichte Veranstaltungen Library Kurse…" at bounding box center [765, 363] width 1530 height 727
click at [1346, 171] on html "Doro Berkel Burger King Home News Audits Berichte Veranstaltungen Library Kurse…" at bounding box center [765, 363] width 1530 height 727
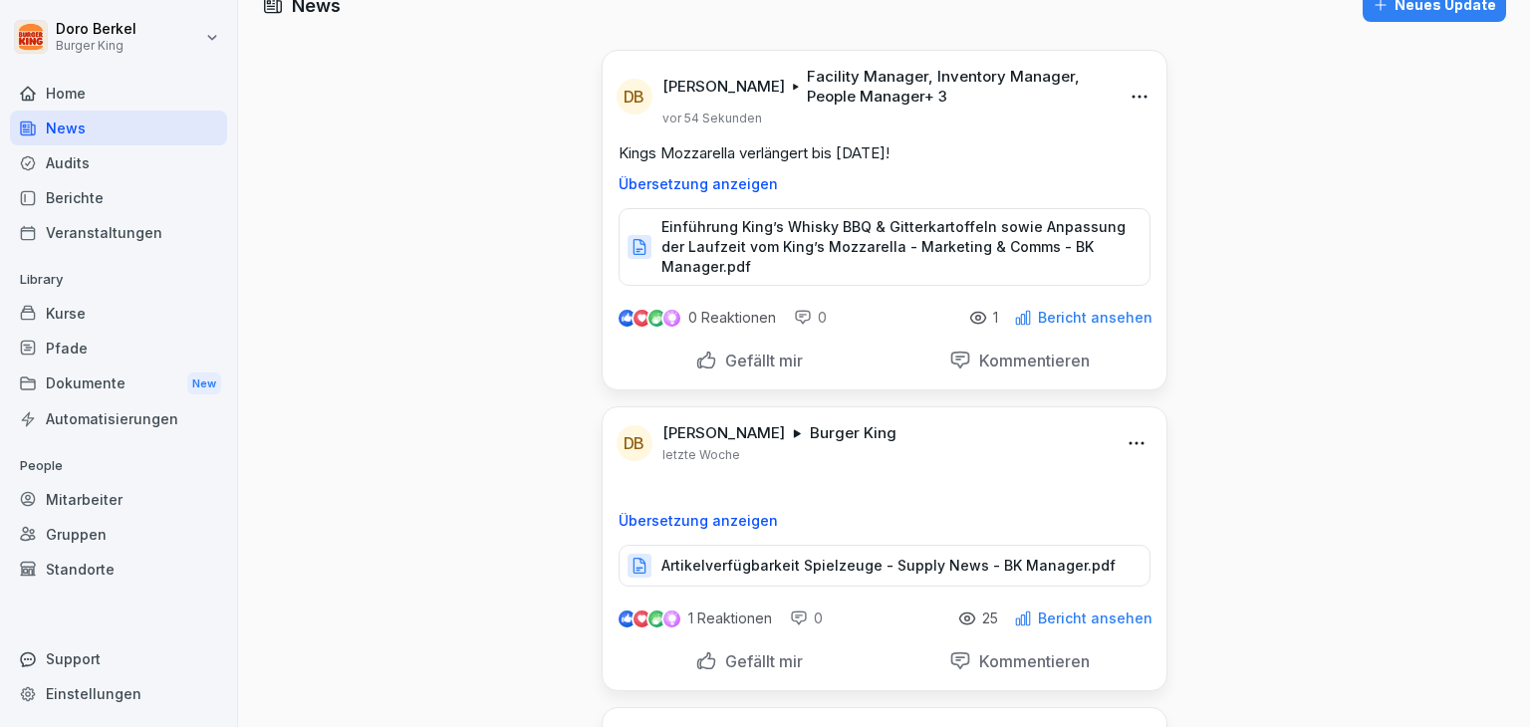
scroll to position [0, 0]
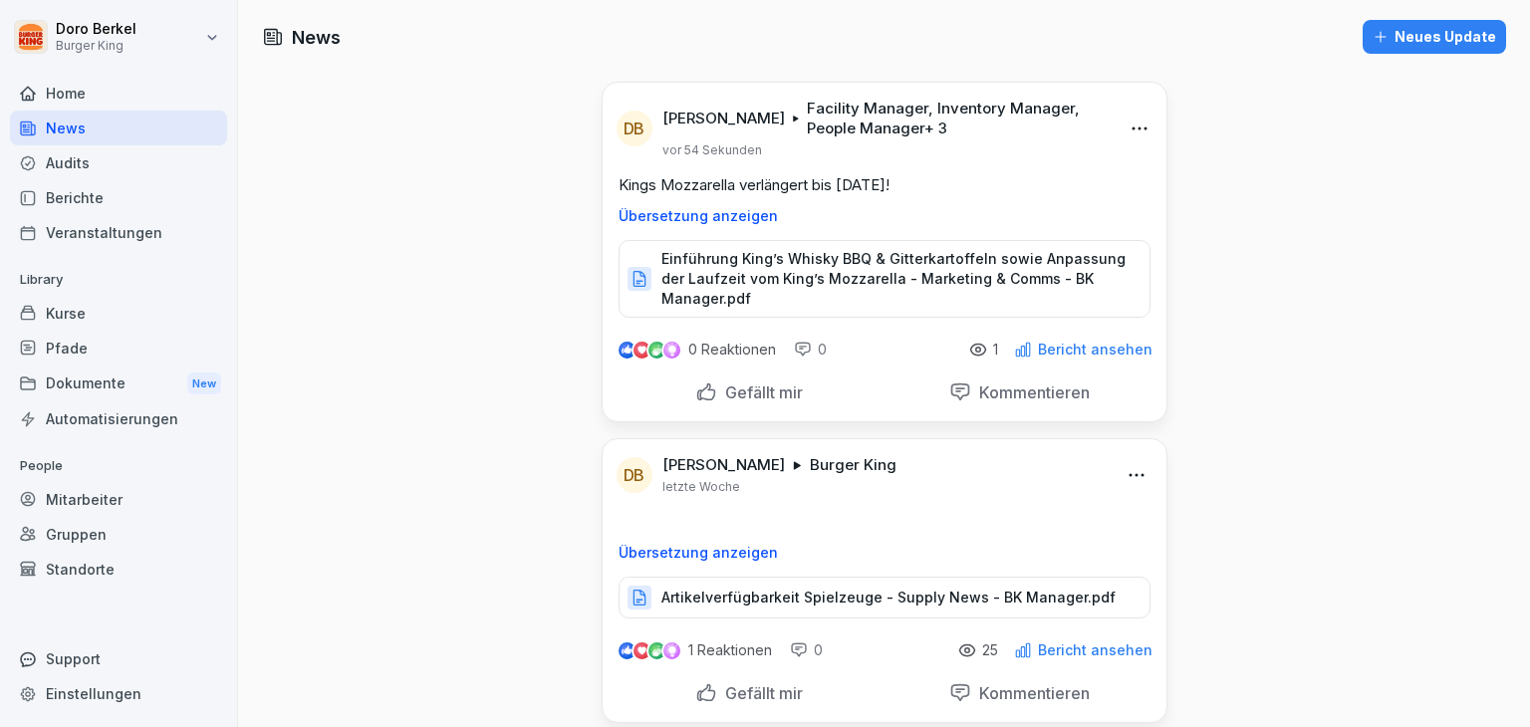
click at [1131, 470] on html "Doro Berkel Burger King Home News Audits Berichte Veranstaltungen Library Kurse…" at bounding box center [765, 363] width 1530 height 727
click at [1096, 645] on html "Doro Berkel Burger King Home News Audits Berichte Veranstaltungen Library Kurse…" at bounding box center [765, 363] width 1530 height 727
click at [1096, 646] on p "Bericht ansehen" at bounding box center [1095, 650] width 115 height 16
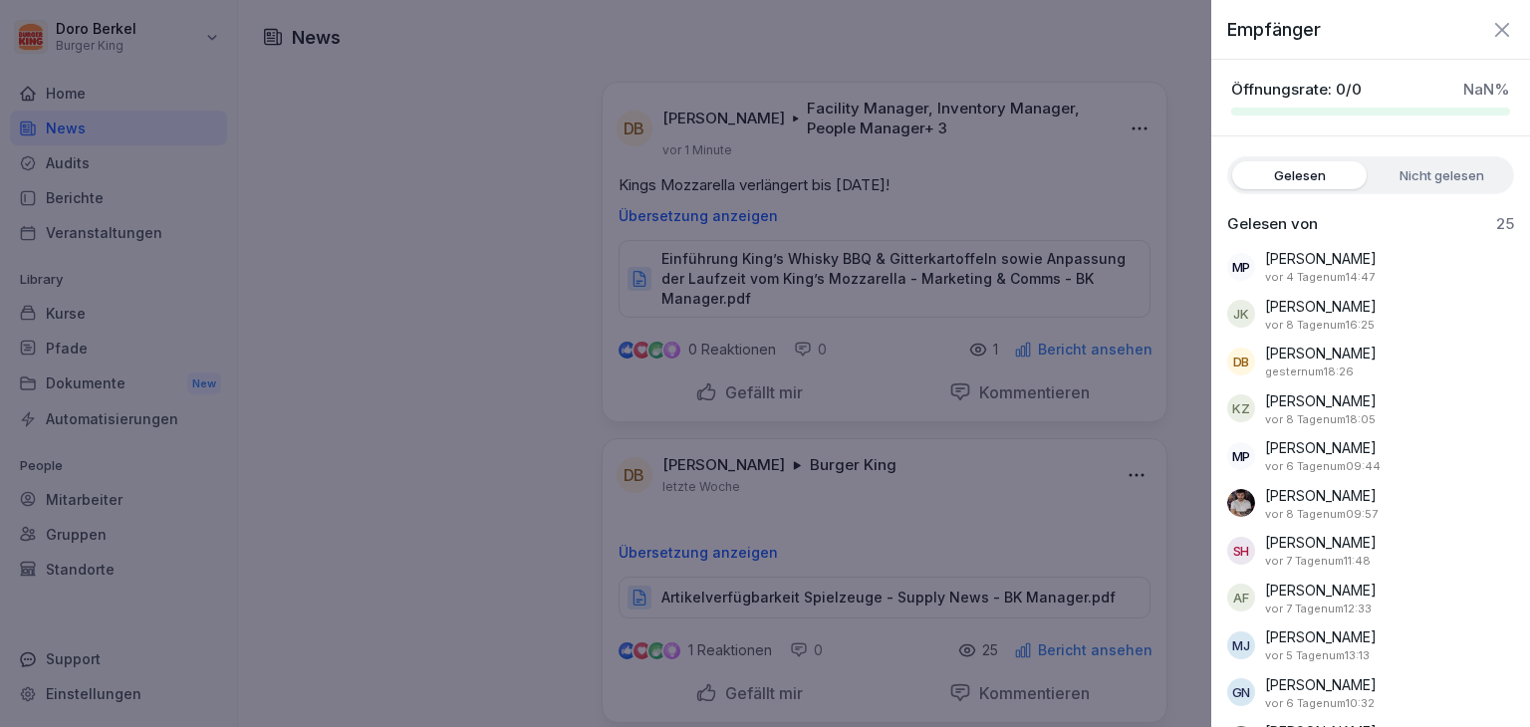
click at [1422, 174] on label "Nicht gelesen" at bounding box center [1441, 175] width 134 height 28
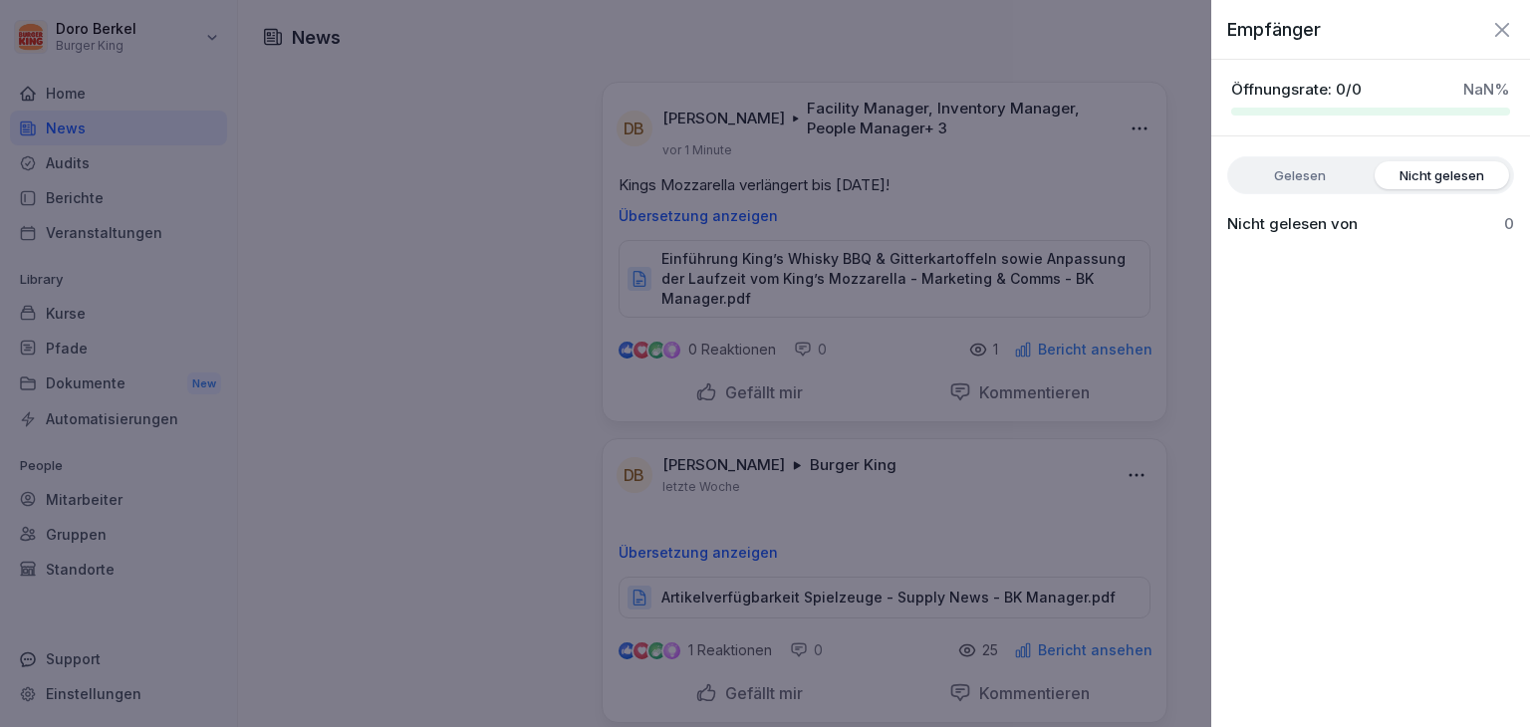
click at [1291, 174] on label "Gelesen" at bounding box center [1299, 175] width 134 height 28
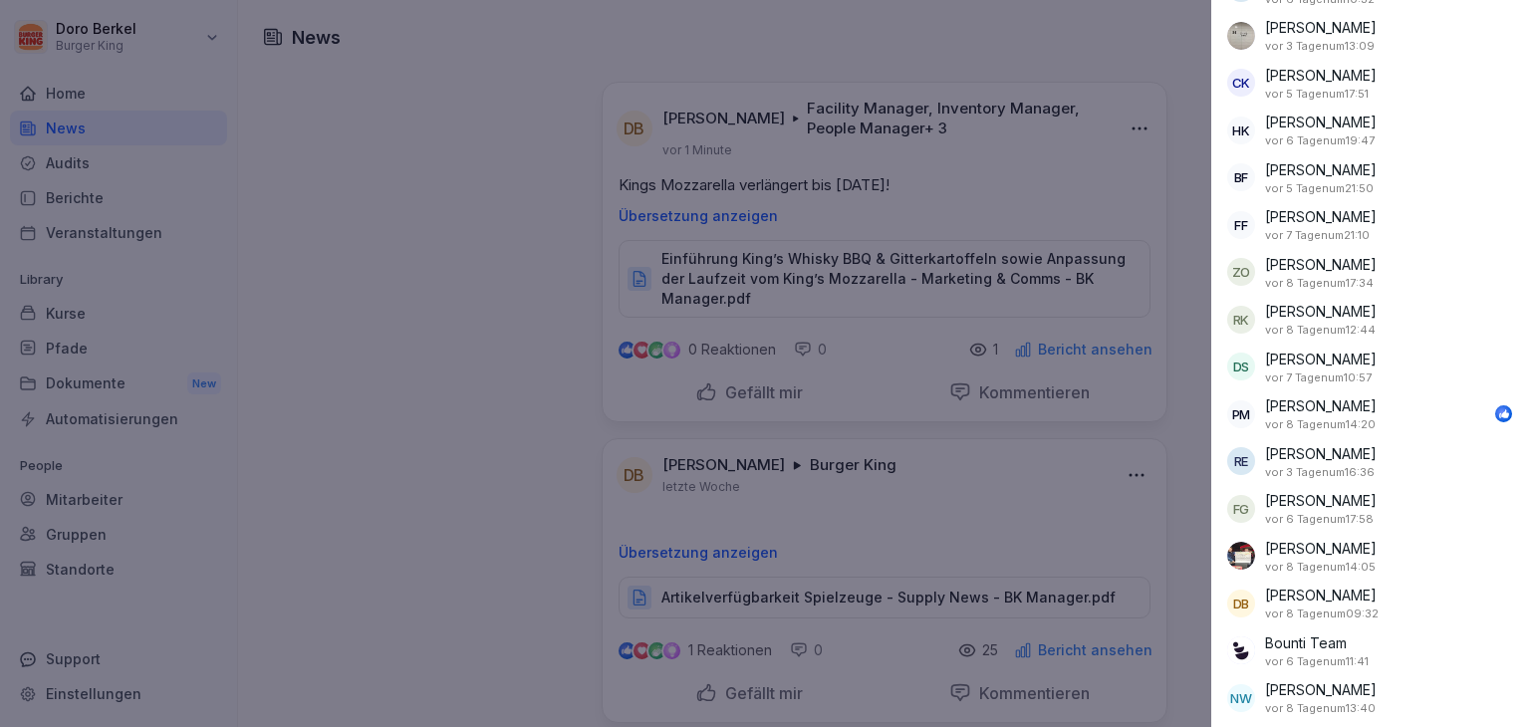
scroll to position [705, 0]
click at [1194, 260] on div at bounding box center [765, 363] width 1530 height 727
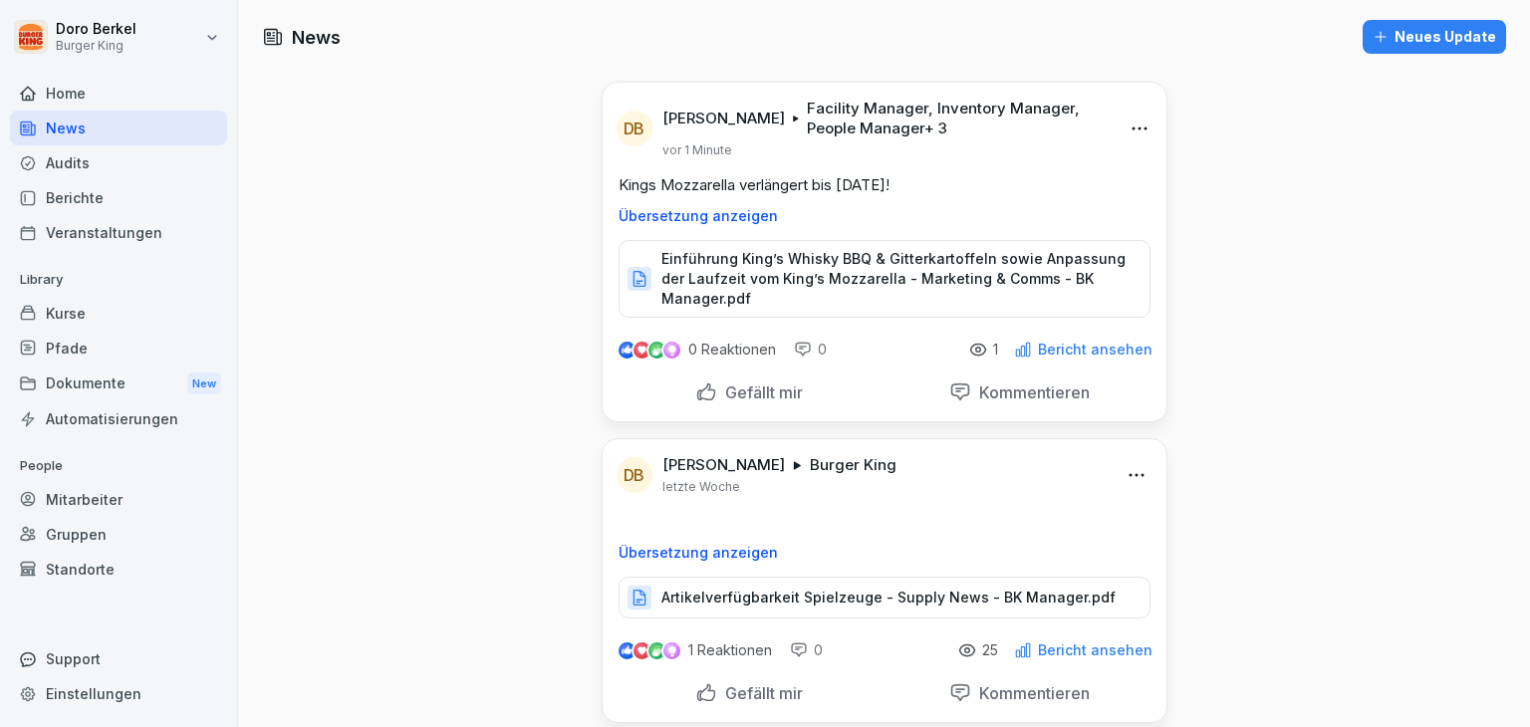
click at [98, 496] on div "Mitarbeiter" at bounding box center [118, 499] width 217 height 35
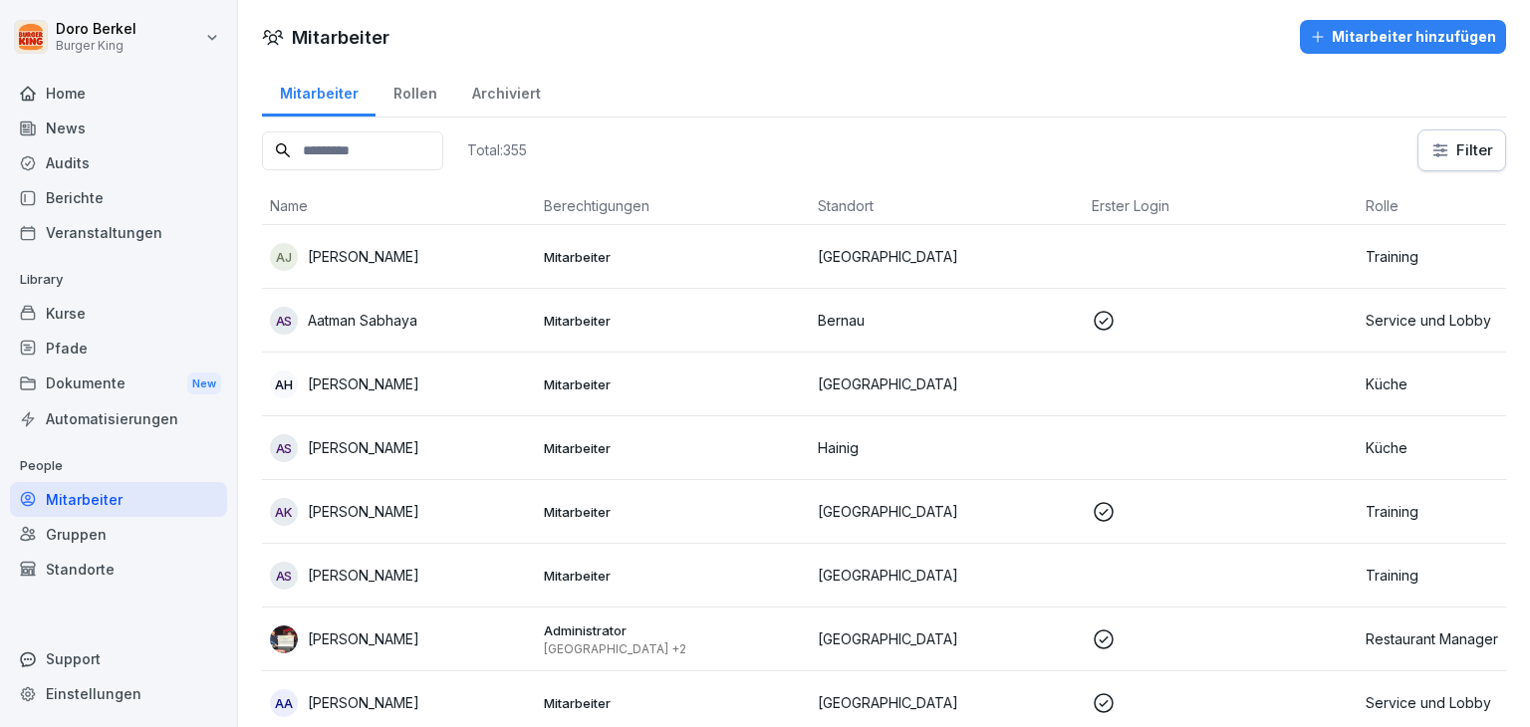
click at [346, 148] on input at bounding box center [352, 150] width 181 height 39
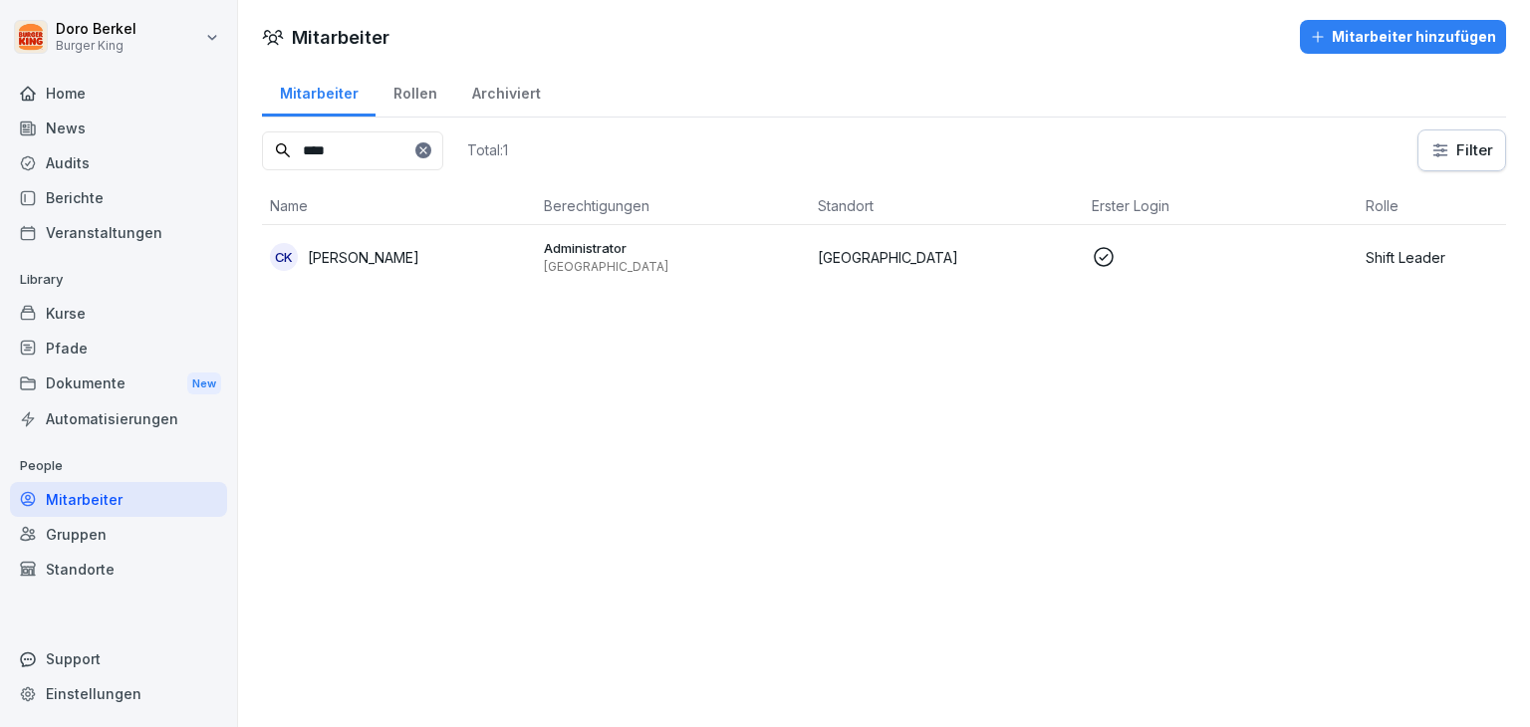
type input "****"
click at [363, 257] on p "Christine Karius" at bounding box center [364, 257] width 112 height 21
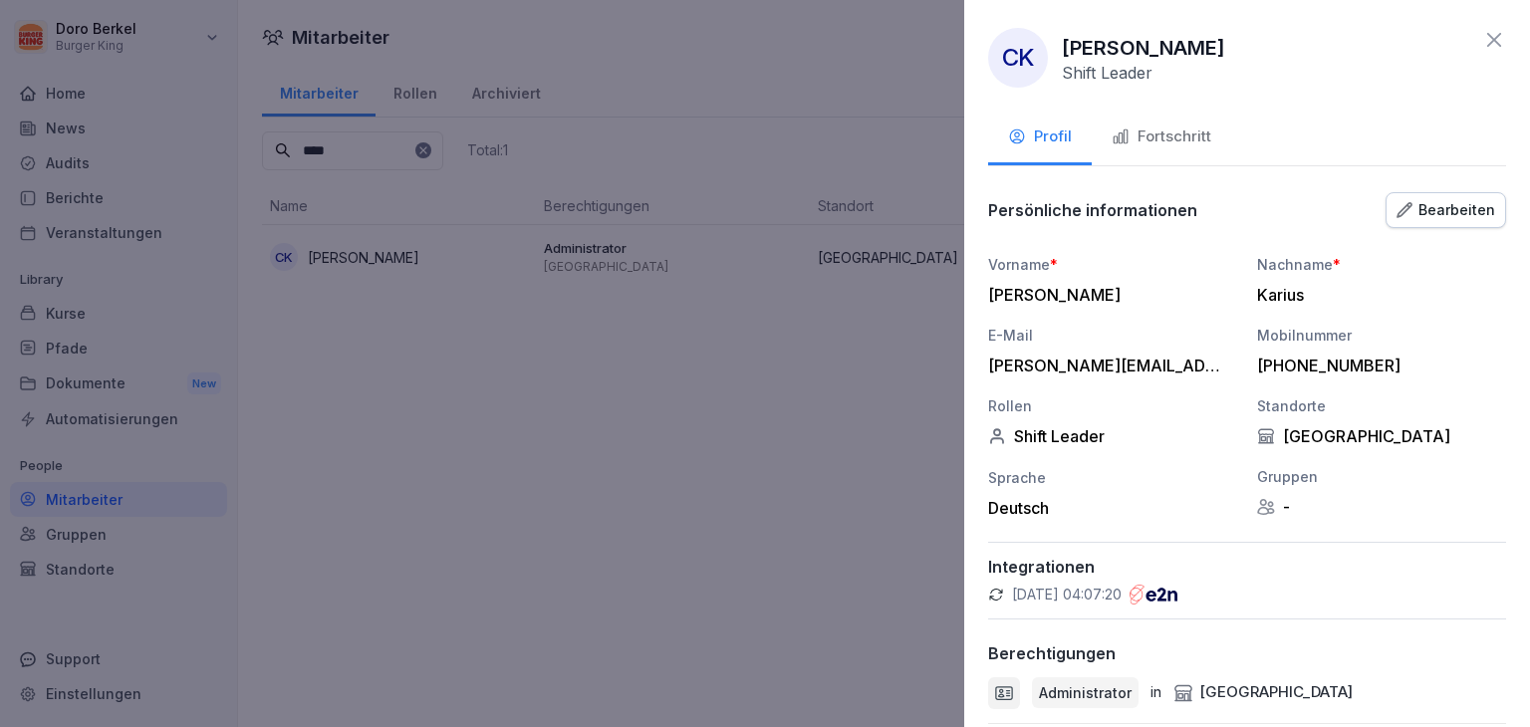
scroll to position [131, 0]
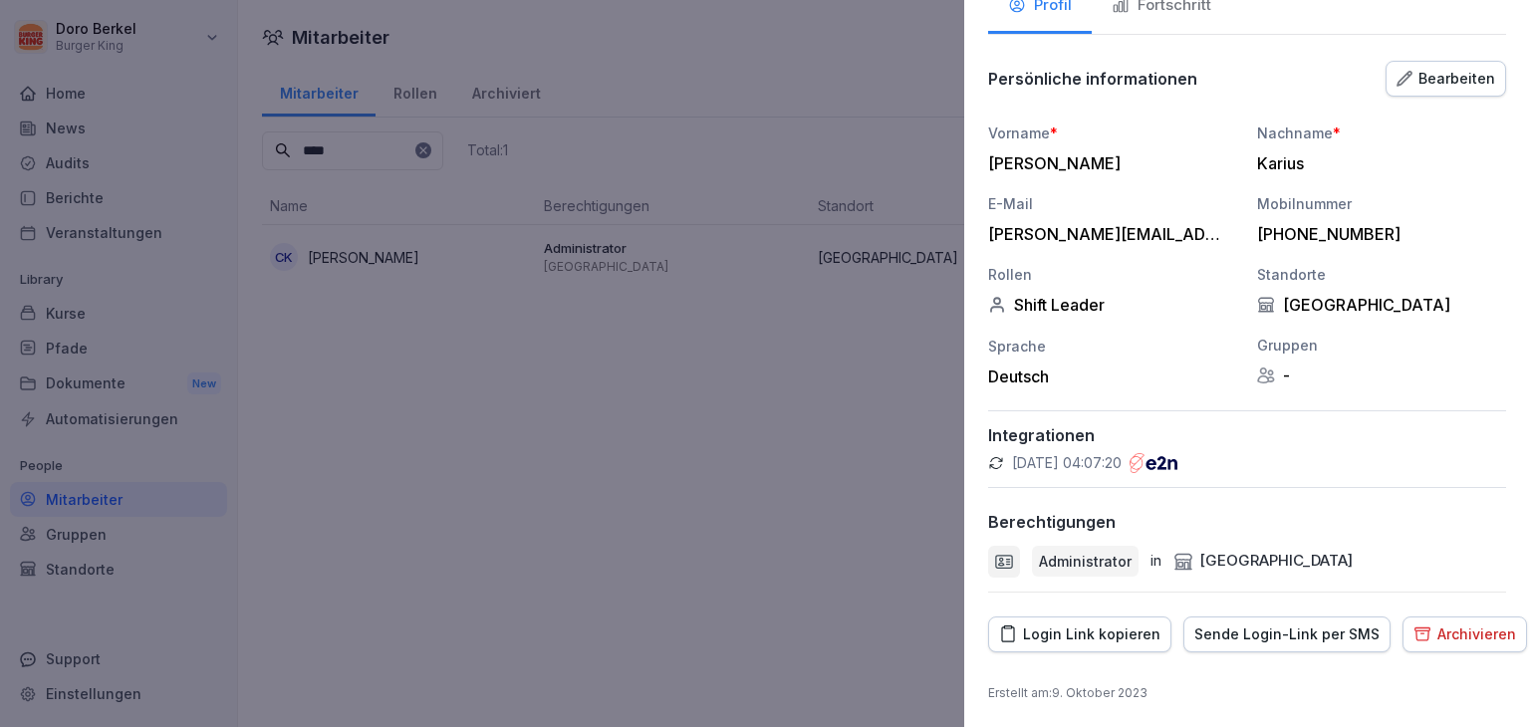
click at [1068, 643] on button "Login Link kopieren" at bounding box center [1079, 635] width 183 height 36
